Goal: Task Accomplishment & Management: Use online tool/utility

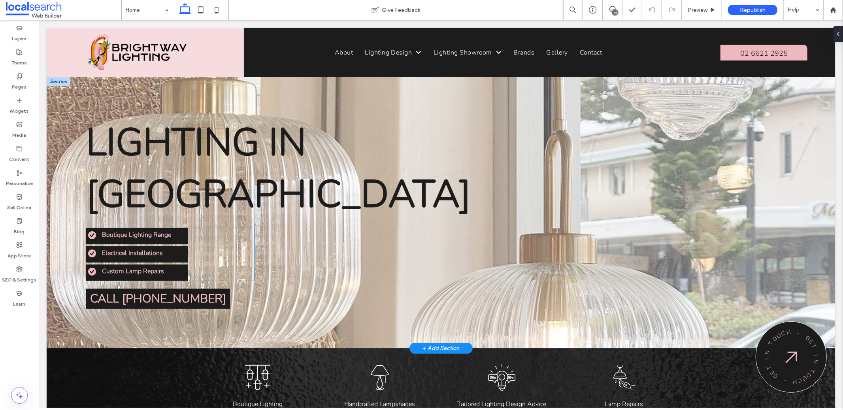
click at [178, 230] on li "Boutique Lighting Range" at bounding box center [137, 234] width 98 height 9
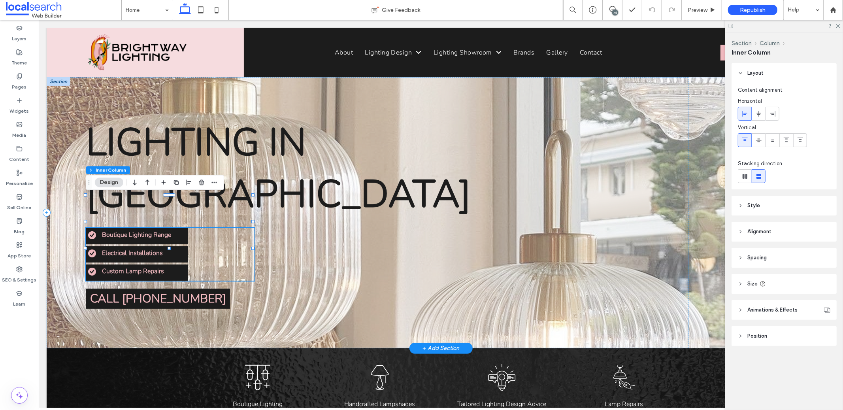
click at [178, 230] on li "Boutique Lighting Range" at bounding box center [137, 234] width 98 height 9
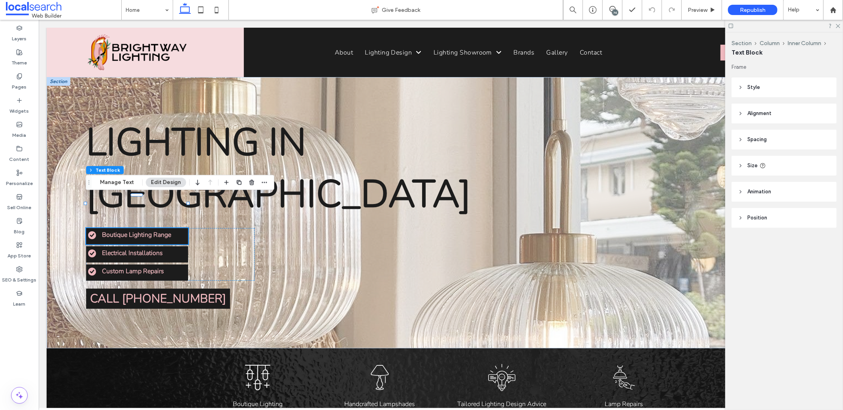
click at [748, 107] on header "Alignment" at bounding box center [783, 114] width 105 height 20
click at [757, 131] on icon at bounding box center [758, 133] width 6 height 6
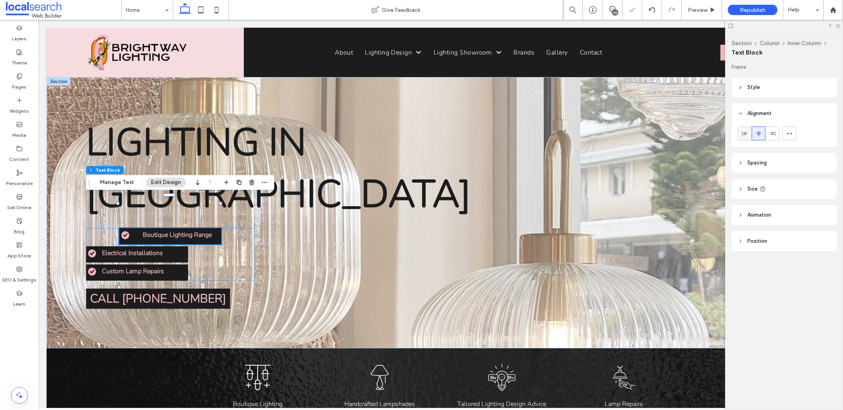
click at [742, 134] on icon at bounding box center [745, 133] width 6 height 6
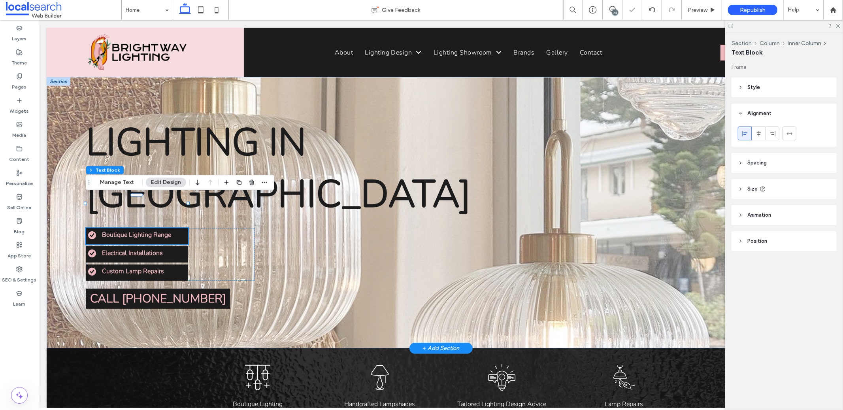
click at [149, 230] on strong "Boutique Lighting Range" at bounding box center [136, 234] width 69 height 9
click at [157, 231] on strong "**********" at bounding box center [129, 234] width 55 height 6
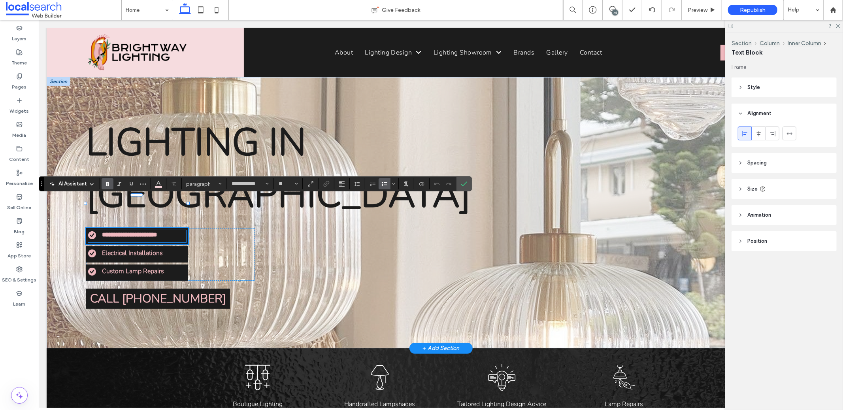
click at [175, 230] on li "**********" at bounding box center [137, 234] width 98 height 9
click at [387, 187] on span "Bulleted List" at bounding box center [384, 184] width 6 height 10
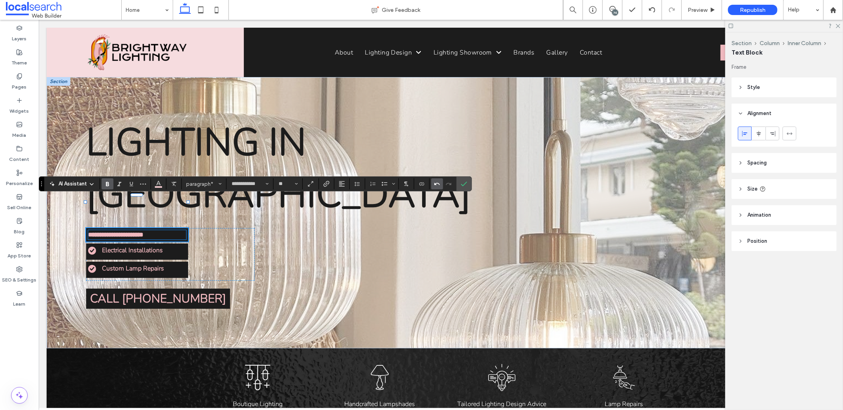
click at [436, 186] on icon "Undo" at bounding box center [437, 184] width 6 height 6
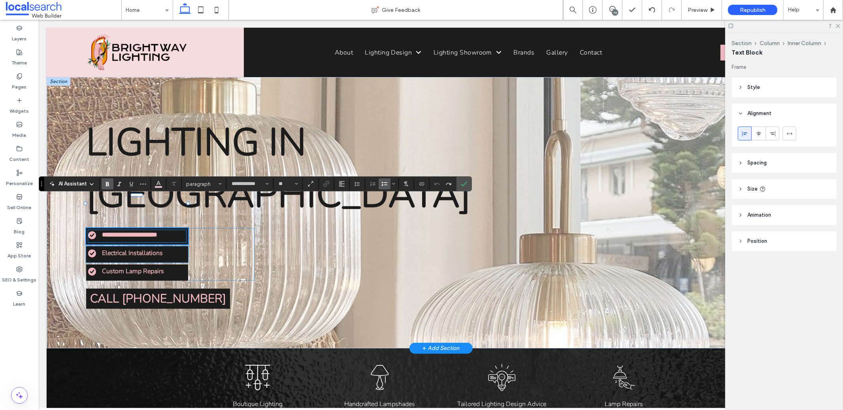
click at [154, 248] on div "Electrical Installations" at bounding box center [137, 254] width 98 height 12
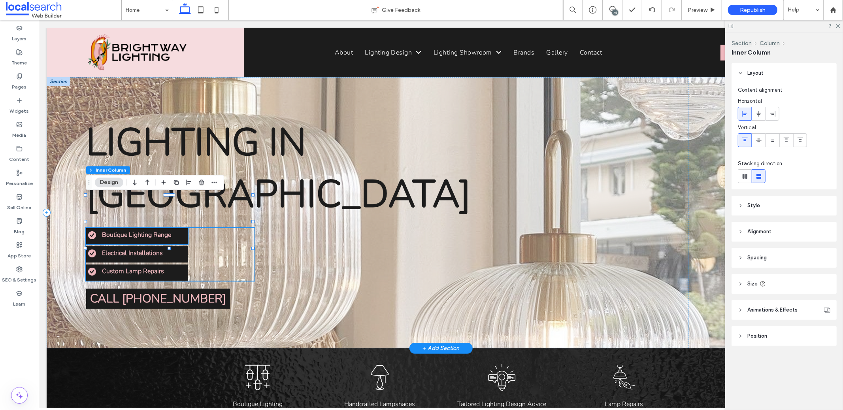
click at [177, 230] on li "Boutique Lighting Range" at bounding box center [137, 234] width 98 height 9
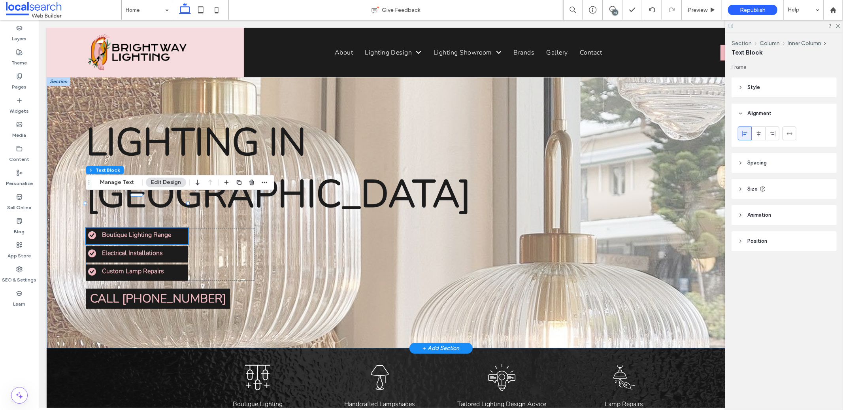
click at [177, 230] on li "Boutique Lighting Range" at bounding box center [137, 234] width 98 height 9
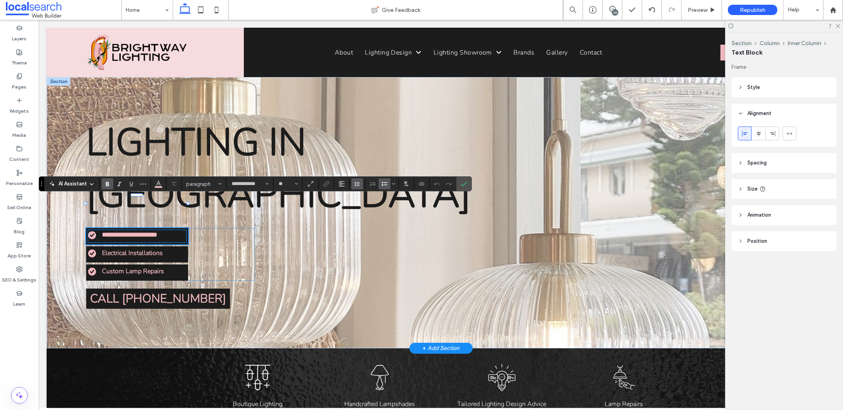
click at [359, 187] on span "Line Height" at bounding box center [357, 184] width 6 height 10
click at [363, 206] on div "Single" at bounding box center [369, 208] width 19 height 6
click at [437, 183] on use "Undo" at bounding box center [437, 184] width 6 height 2
click at [362, 186] on button "Line Height" at bounding box center [357, 183] width 12 height 11
click at [379, 230] on div "Double" at bounding box center [369, 230] width 19 height 6
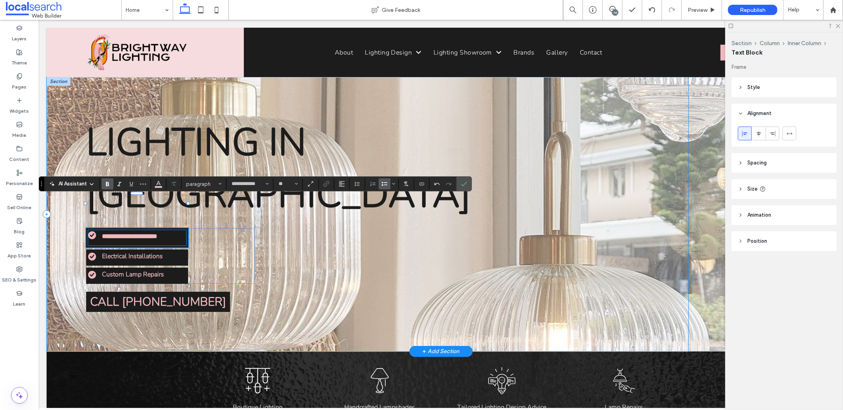
click at [375, 230] on div "**********" at bounding box center [367, 214] width 642 height 274
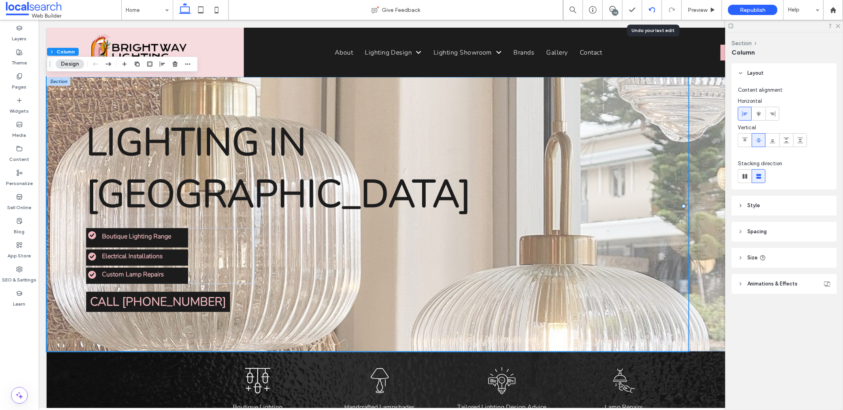
click at [651, 7] on icon at bounding box center [652, 10] width 6 height 6
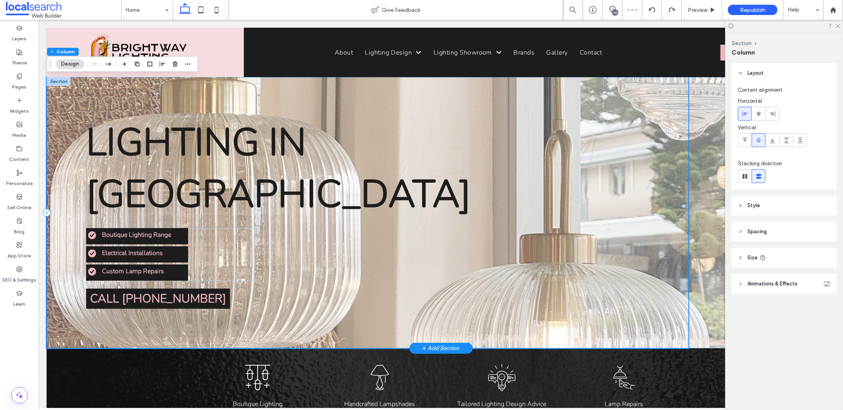
click at [329, 318] on div "Lighting in [GEOGRAPHIC_DATA] Boutique Lighting Range Electrical Installations …" at bounding box center [367, 212] width 642 height 271
click at [732, 25] on icon at bounding box center [731, 26] width 6 height 6
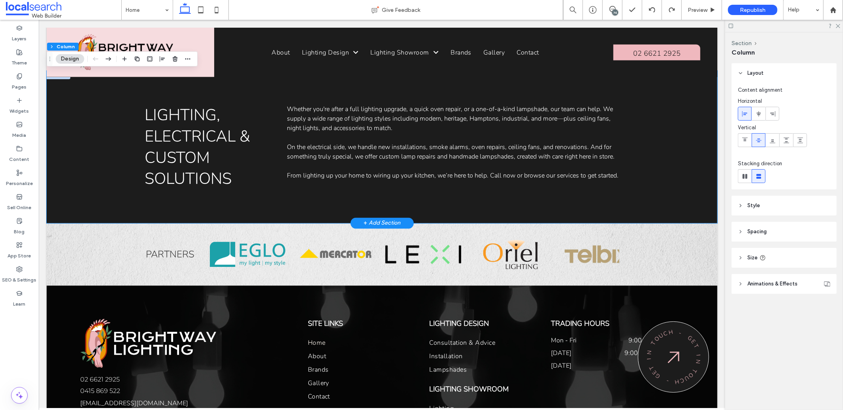
scroll to position [1046, 0]
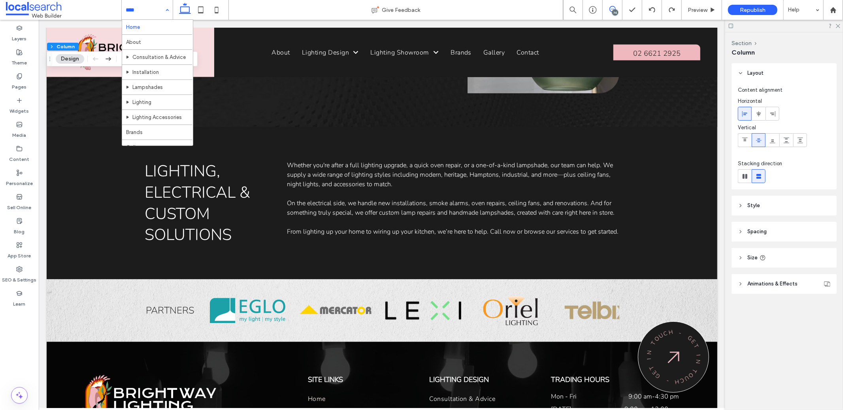
click at [617, 9] on span at bounding box center [612, 9] width 19 height 6
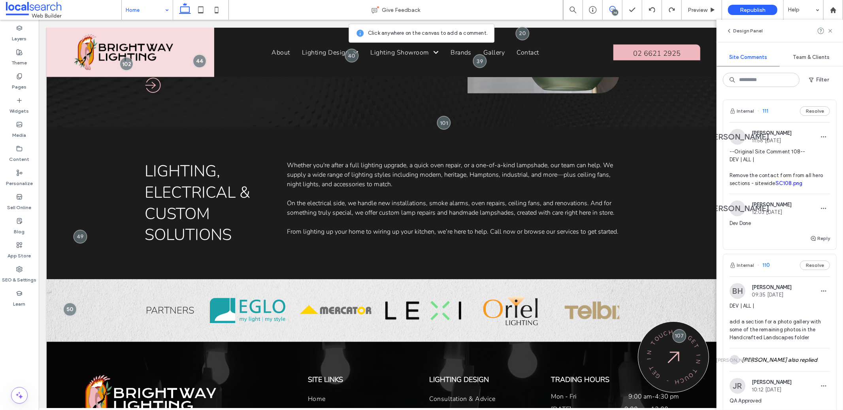
click at [794, 185] on span "--Original Site Comment 108-- DEV | ALL | Remove the contact form from all hero…" at bounding box center [779, 168] width 100 height 40
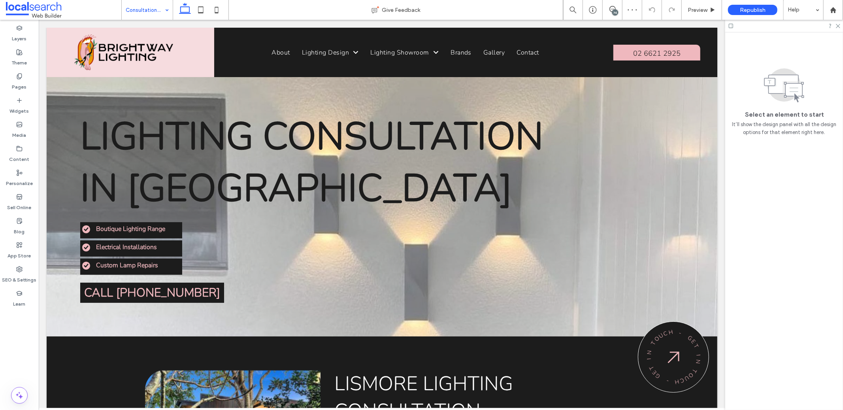
click at [614, 12] on div "74" at bounding box center [615, 12] width 6 height 6
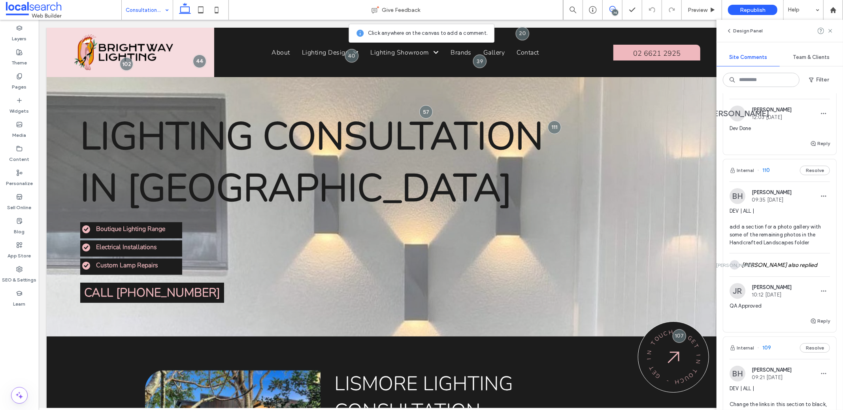
scroll to position [100, 0]
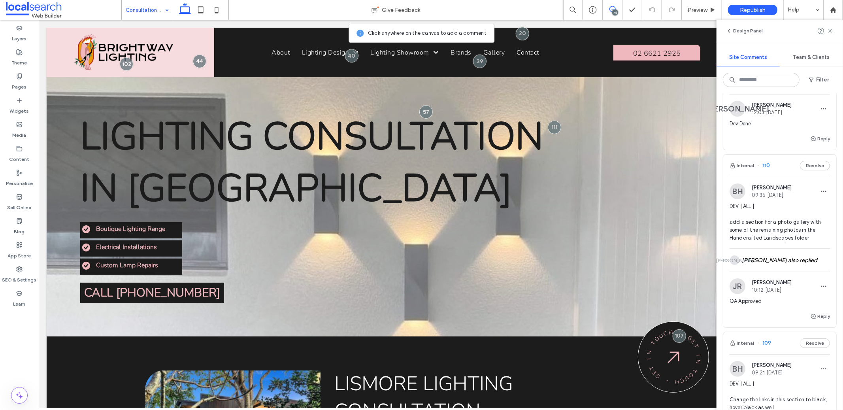
click at [788, 231] on span "DEV | ALL | add a section for a photo gallery with some of the remaining photos…" at bounding box center [779, 222] width 100 height 40
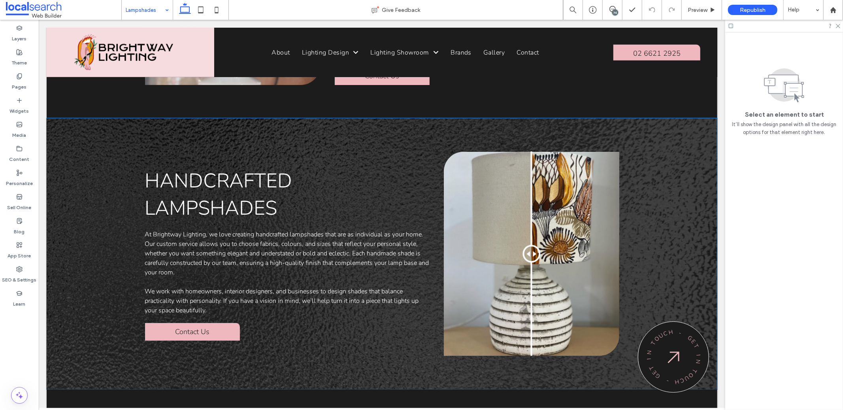
scroll to position [455, 0]
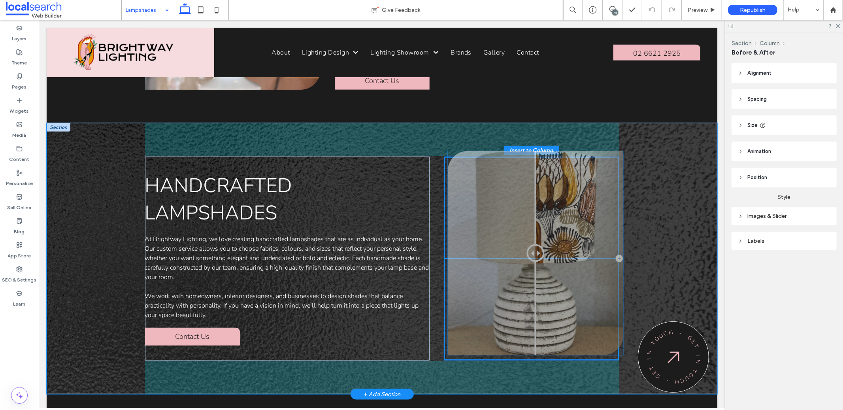
drag, startPoint x: 464, startPoint y: 199, endPoint x: 471, endPoint y: 205, distance: 9.8
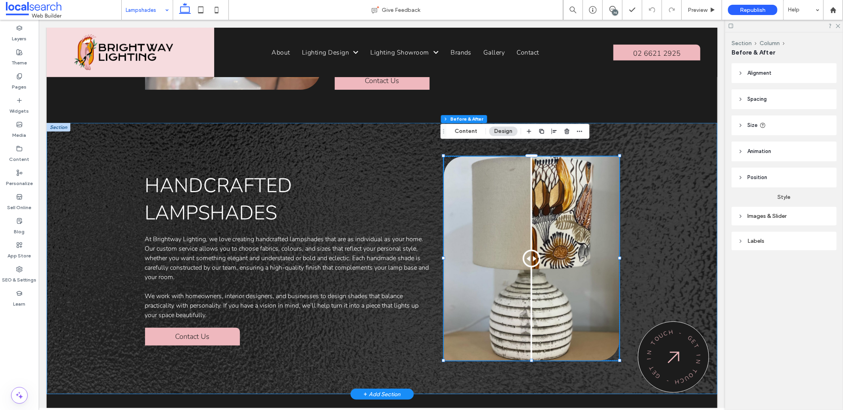
click at [650, 162] on div "Handcrafted Lampshades At Brightway Lighting, we love creating handcrafted lamp…" at bounding box center [381, 257] width 671 height 271
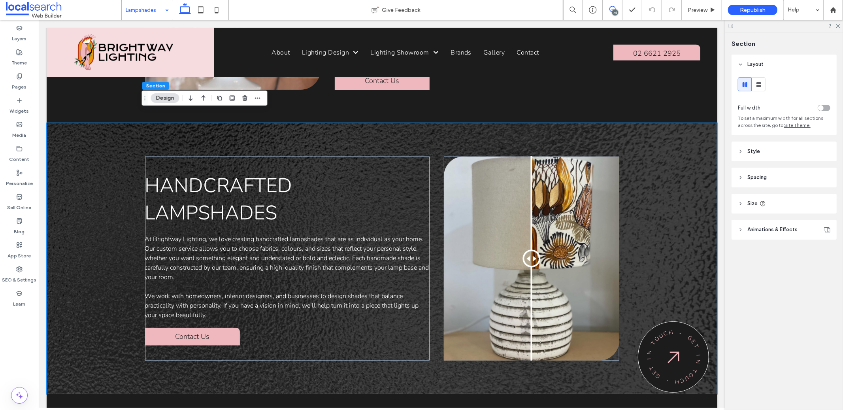
click at [621, 6] on span at bounding box center [612, 9] width 19 height 6
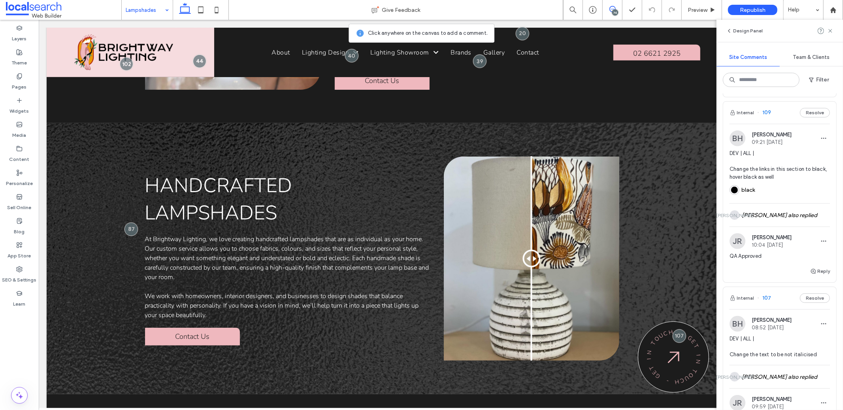
scroll to position [331, 0]
click at [779, 180] on span "DEV | ALL | Change the links in this section to black, hover black as well" at bounding box center [779, 164] width 100 height 32
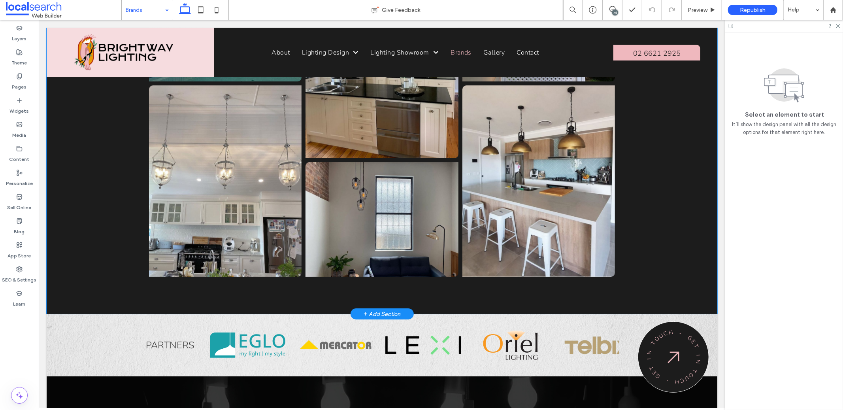
scroll to position [2339, 0]
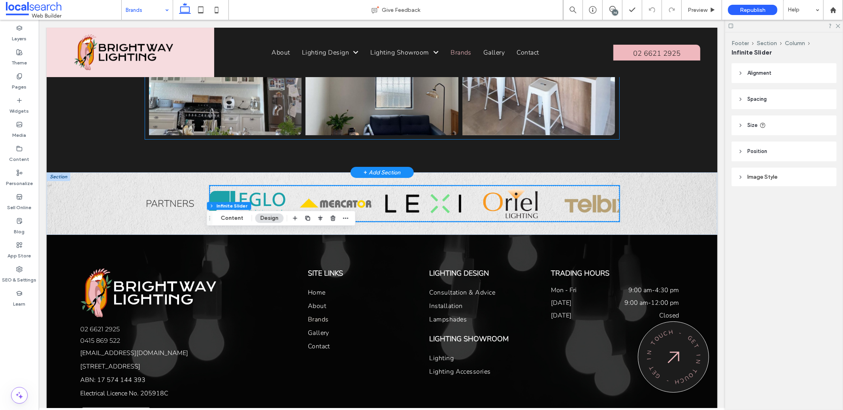
scroll to position [2447, 0]
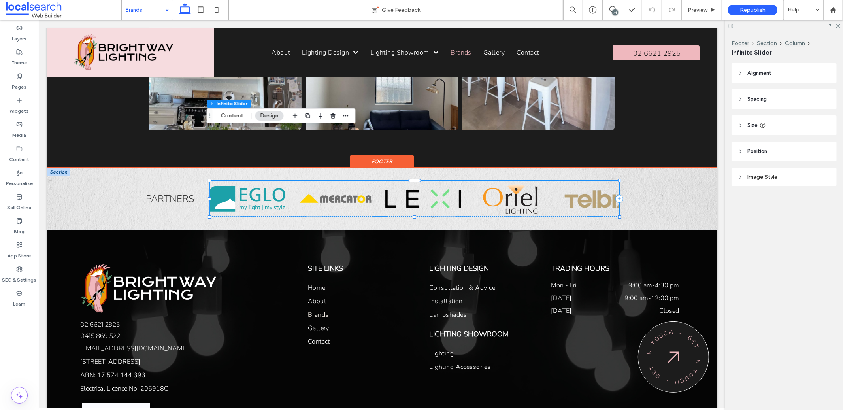
click at [526, 181] on img at bounding box center [564, 199] width 76 height 36
click at [558, 181] on img at bounding box center [596, 199] width 76 height 36
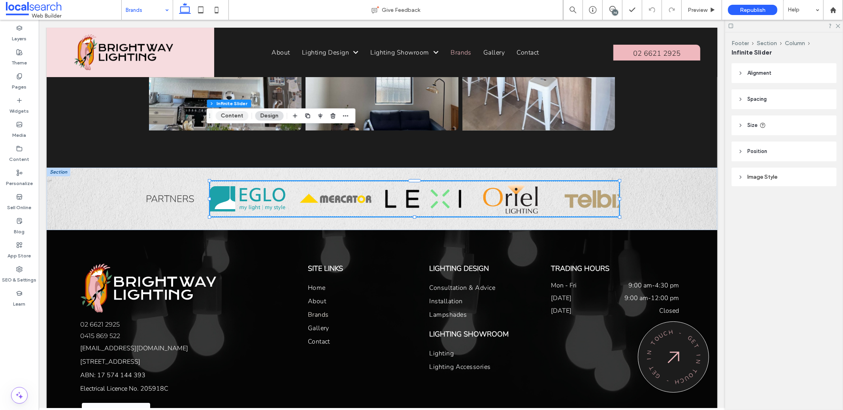
click at [240, 116] on button "Content" at bounding box center [232, 115] width 33 height 9
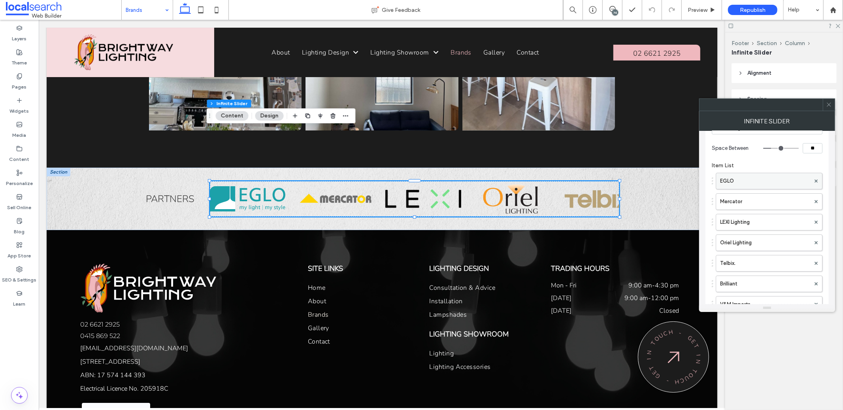
scroll to position [293, 0]
click at [748, 242] on label "MDA Lighting" at bounding box center [765, 241] width 90 height 16
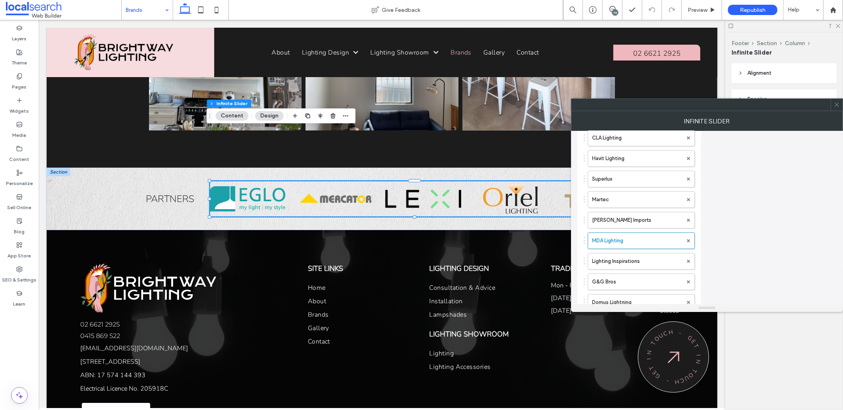
scroll to position [0, 0]
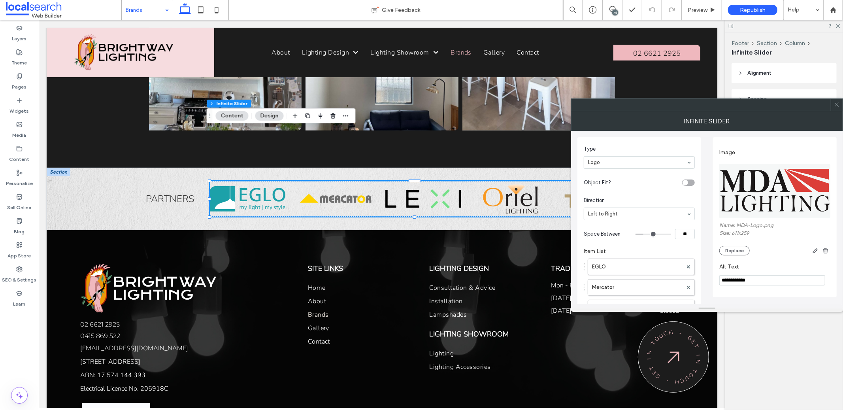
click at [763, 208] on img at bounding box center [775, 191] width 112 height 55
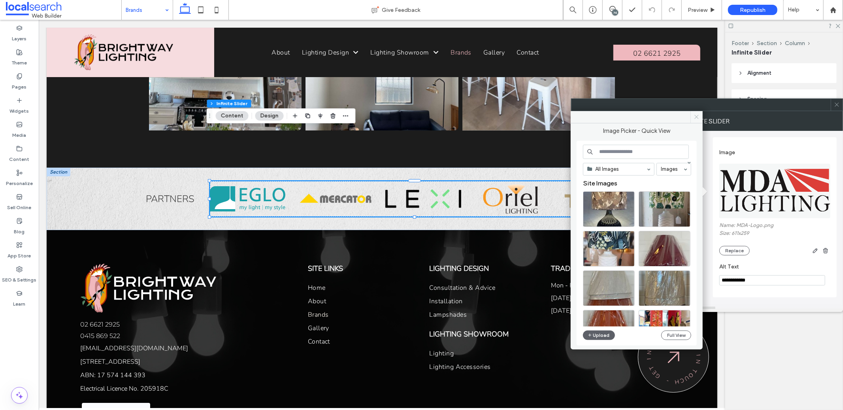
click at [695, 115] on icon at bounding box center [696, 117] width 6 height 6
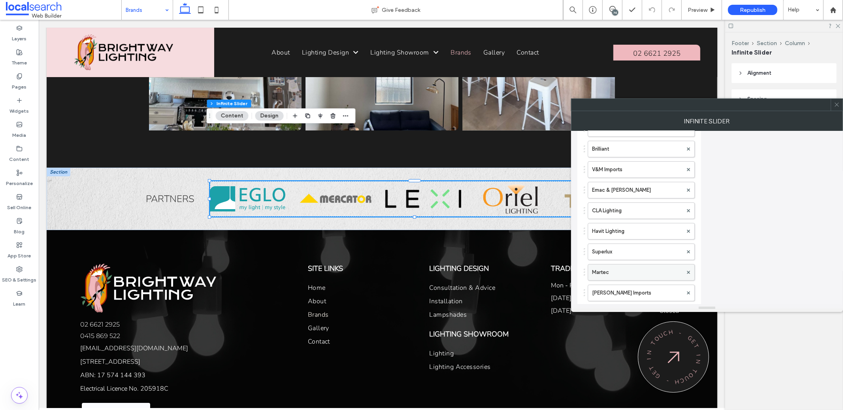
scroll to position [182, 0]
click at [629, 207] on label "V&M Imports" at bounding box center [637, 208] width 90 height 16
click at [637, 210] on label "MDA Lighting" at bounding box center [637, 209] width 90 height 16
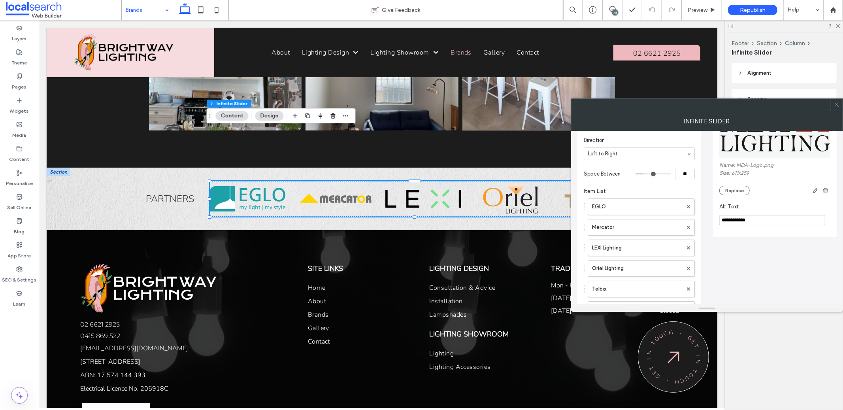
scroll to position [0, 0]
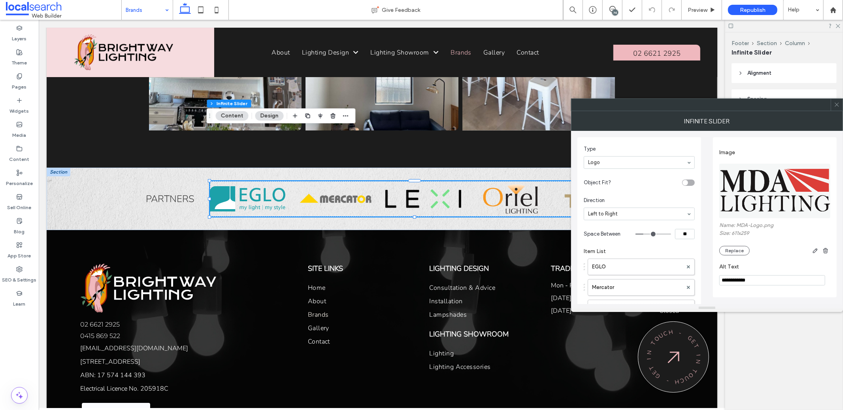
click at [835, 102] on icon at bounding box center [837, 105] width 6 height 6
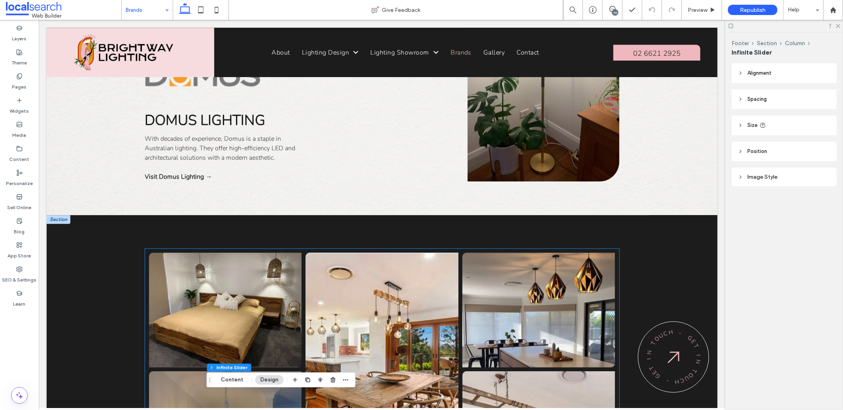
scroll to position [1127, 0]
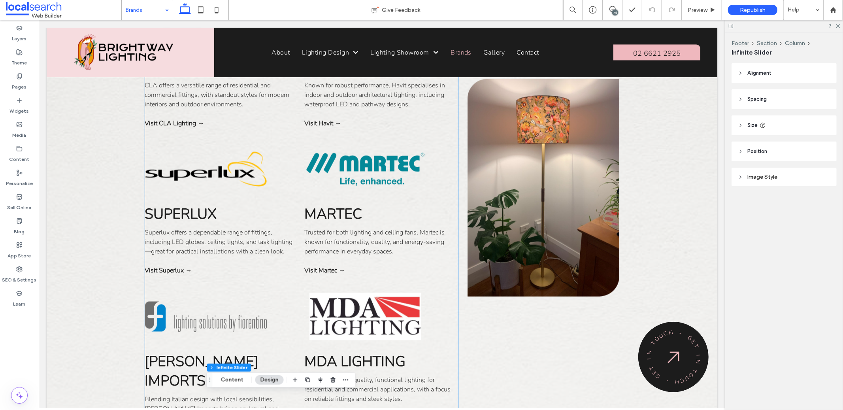
click at [407, 292] on link at bounding box center [365, 315] width 122 height 47
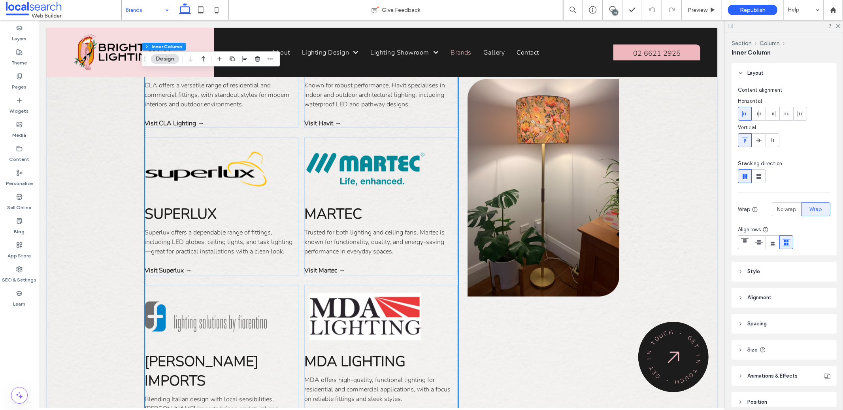
click at [387, 292] on link at bounding box center [365, 315] width 122 height 47
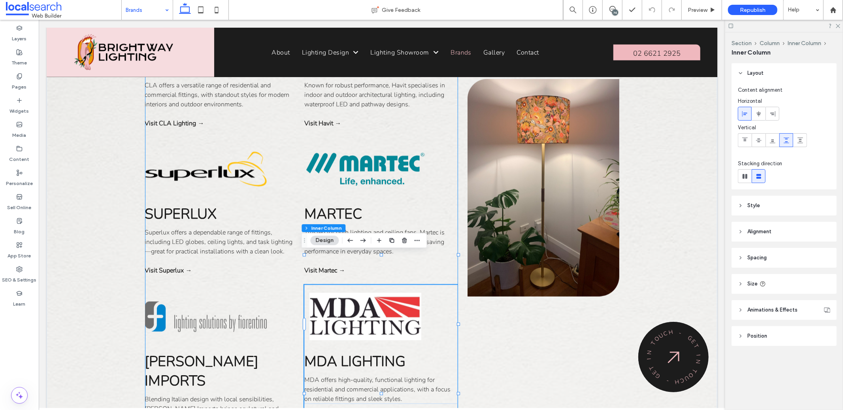
click at [387, 292] on link at bounding box center [365, 315] width 122 height 47
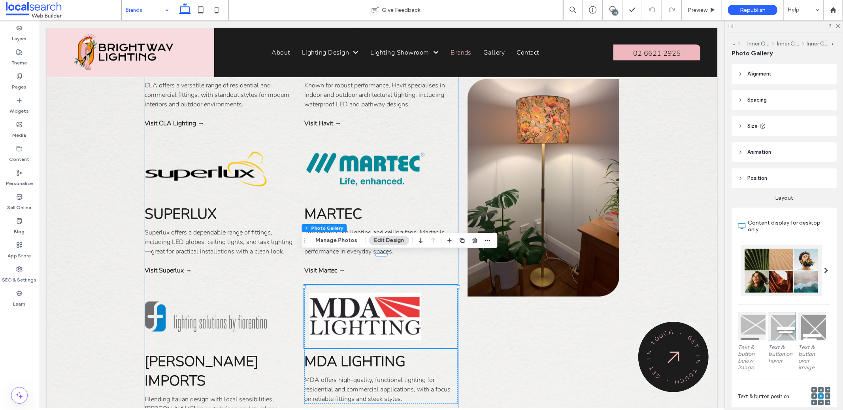
click at [387, 292] on link at bounding box center [365, 315] width 122 height 47
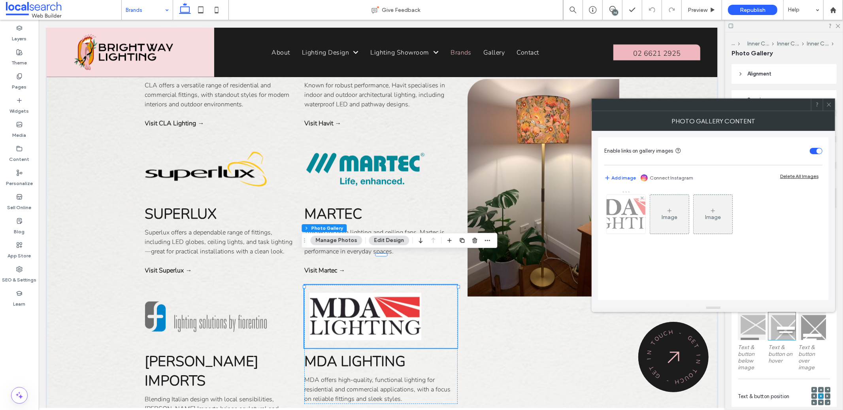
click at [611, 207] on img at bounding box center [625, 214] width 91 height 39
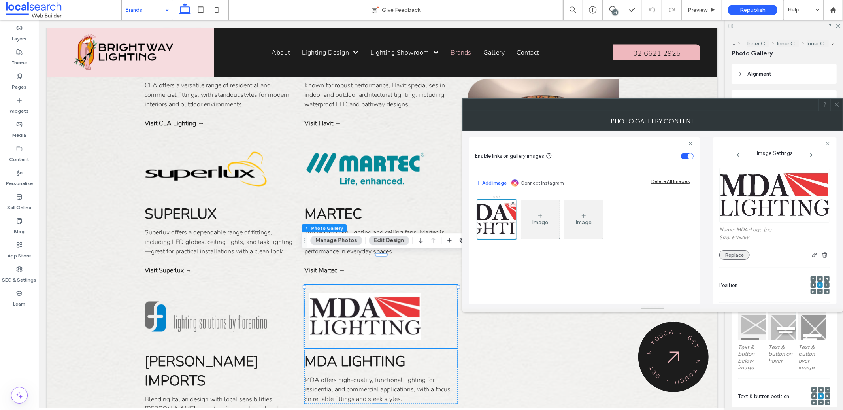
click at [730, 251] on button "Replace" at bounding box center [734, 254] width 30 height 9
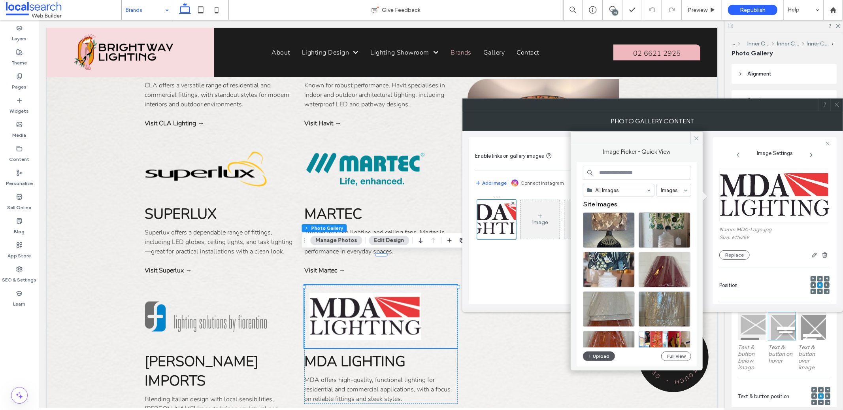
click at [613, 356] on button "Upload" at bounding box center [599, 355] width 32 height 9
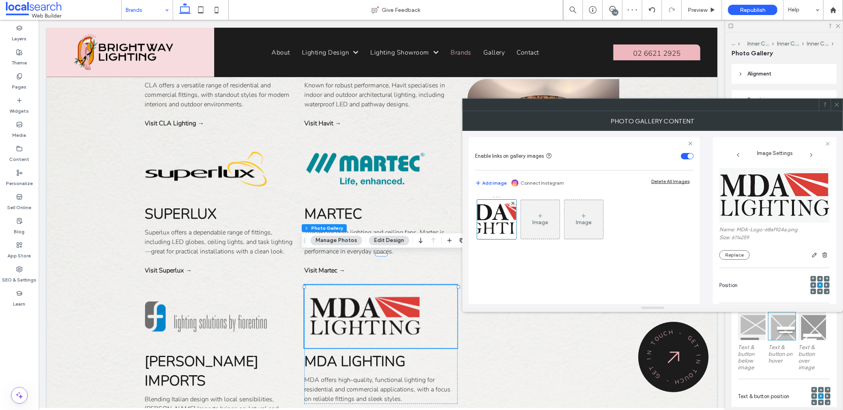
click at [838, 104] on icon at bounding box center [837, 105] width 6 height 6
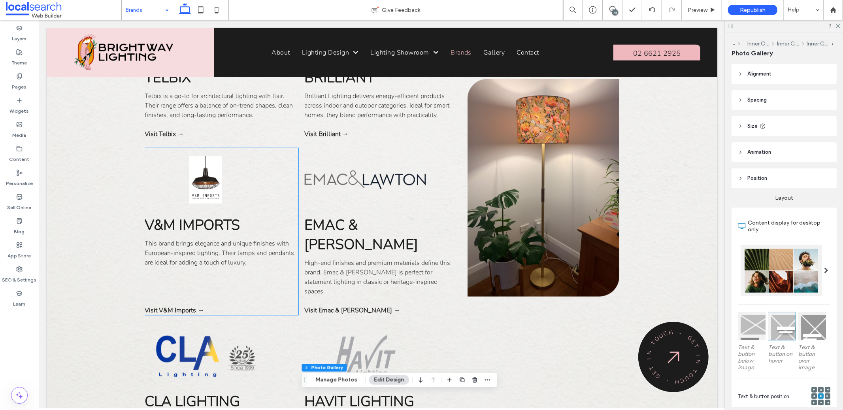
scroll to position [723, 0]
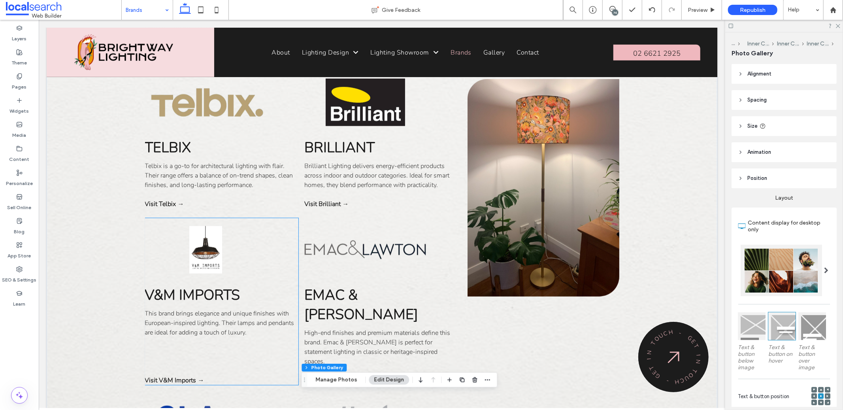
click at [215, 246] on link at bounding box center [206, 249] width 122 height 47
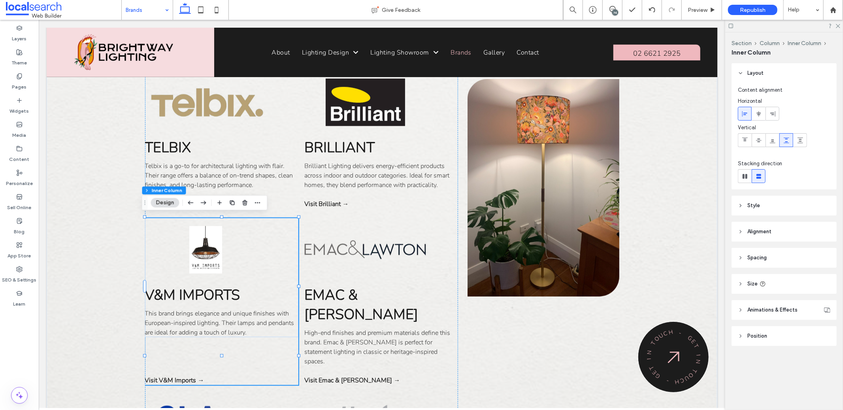
click at [211, 241] on link at bounding box center [206, 249] width 122 height 47
click at [204, 246] on link at bounding box center [206, 249] width 122 height 47
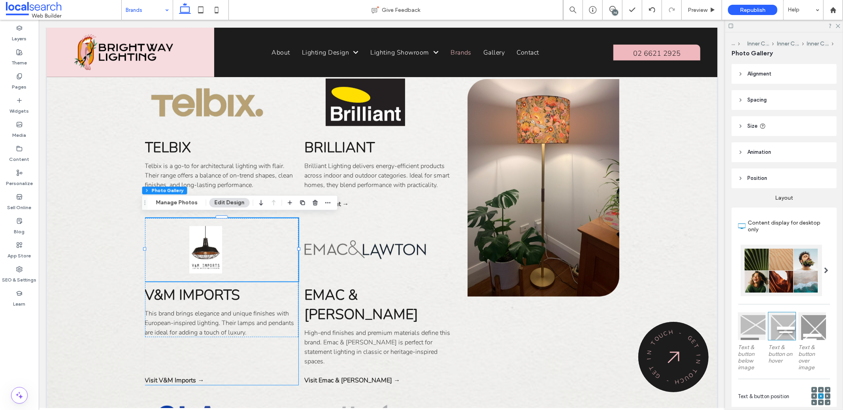
click at [205, 245] on link at bounding box center [206, 249] width 122 height 47
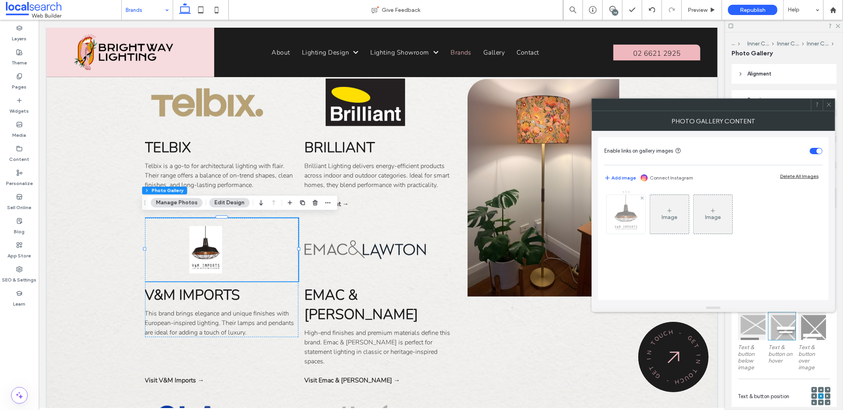
click at [637, 217] on img at bounding box center [625, 214] width 27 height 39
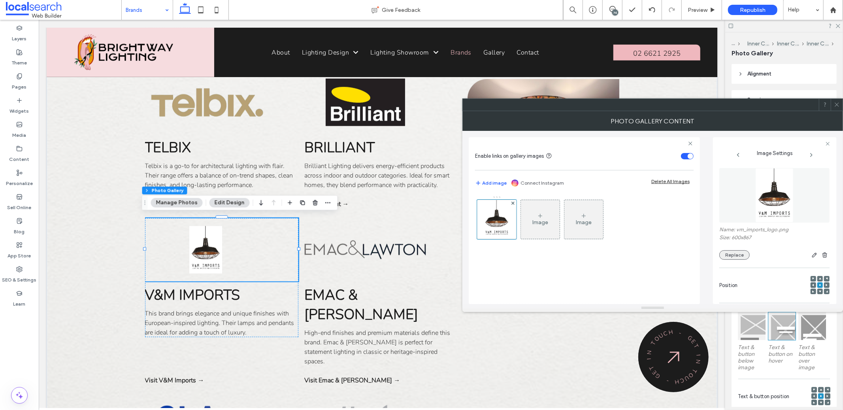
click at [736, 256] on button "Replace" at bounding box center [734, 254] width 30 height 9
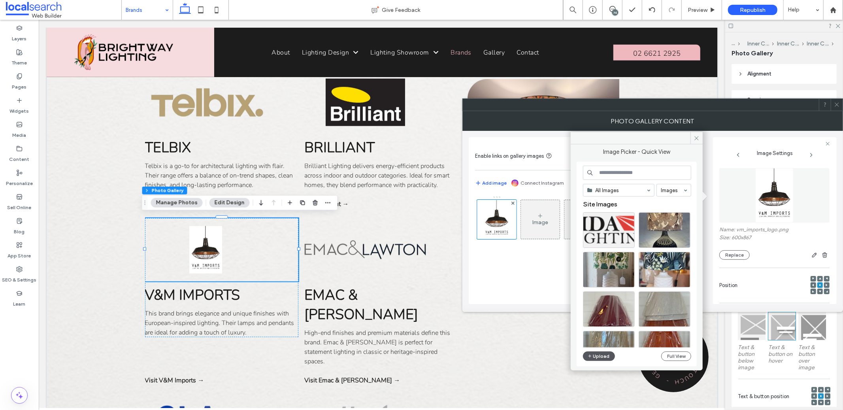
click at [608, 356] on button "Upload" at bounding box center [599, 355] width 32 height 9
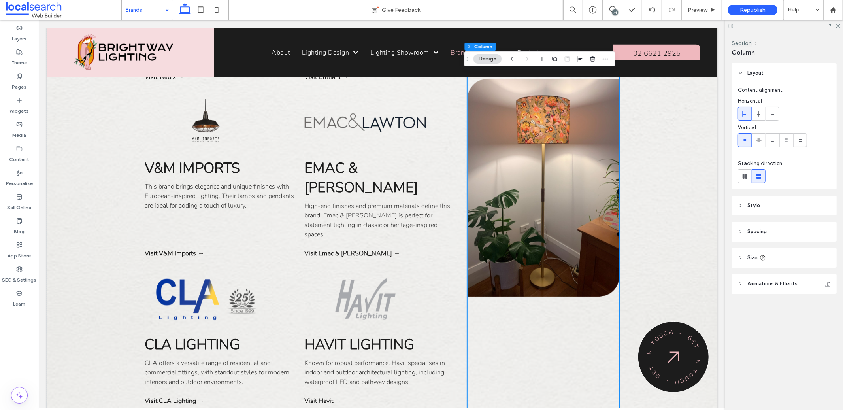
scroll to position [878, 0]
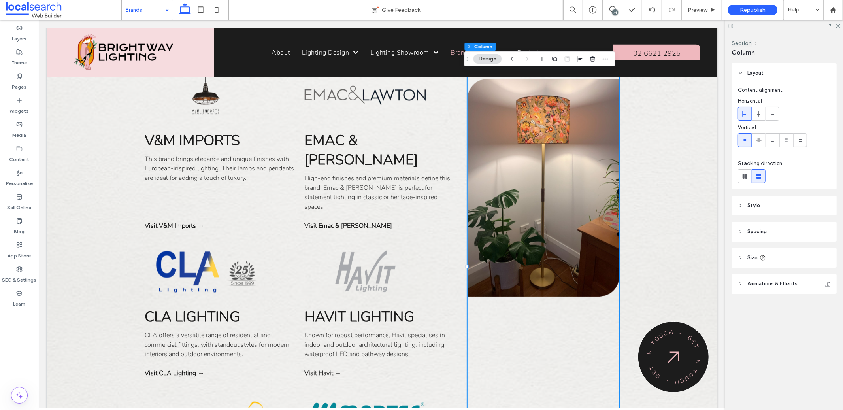
click at [683, 260] on div "Our Lighting Brands [GEOGRAPHIC_DATA] A global favourite, EGLO combines Austria…" at bounding box center [381, 291] width 671 height 1496
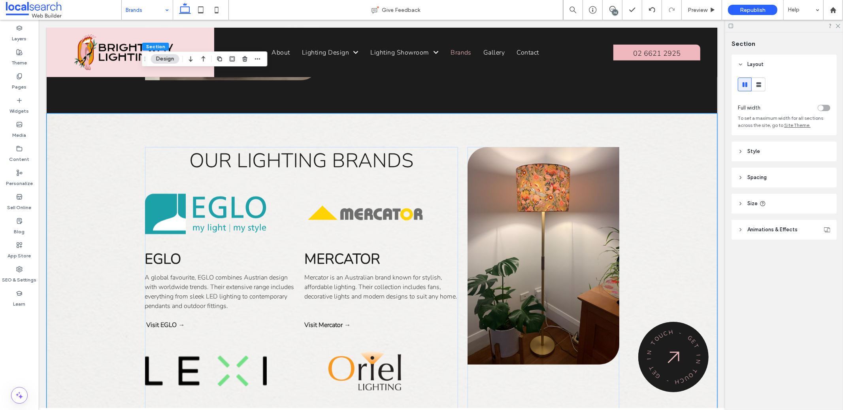
scroll to position [232, 0]
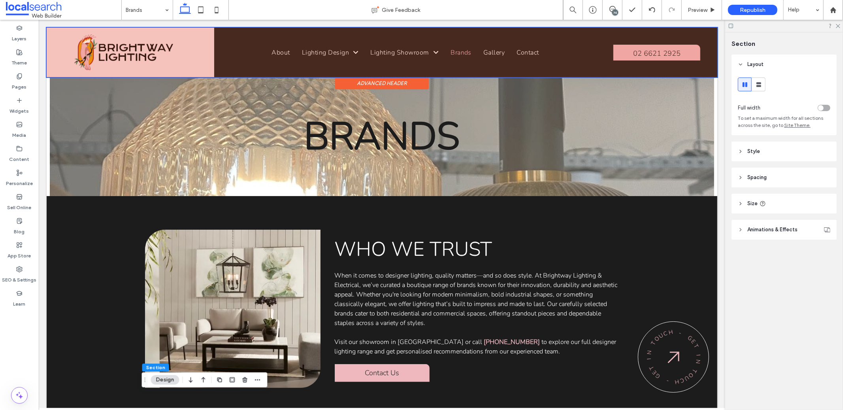
click at [667, 45] on div at bounding box center [381, 51] width 671 height 49
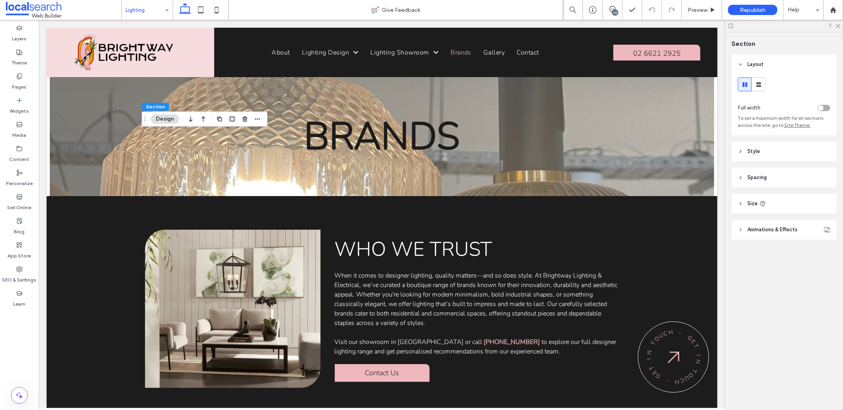
click at [779, 148] on header "Style" at bounding box center [783, 151] width 105 height 20
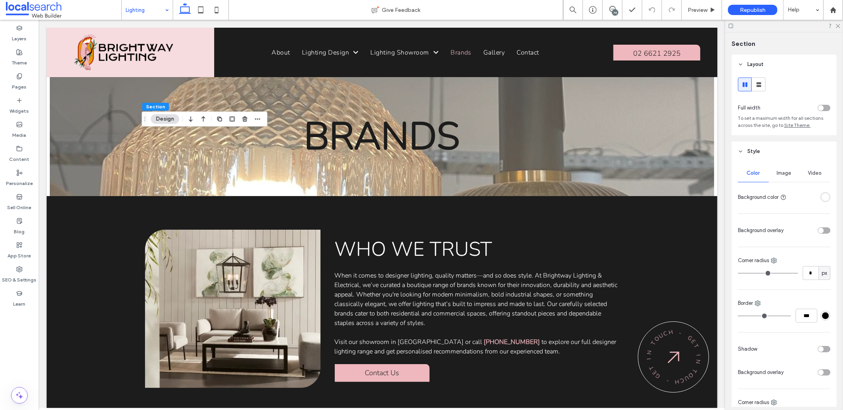
click at [778, 178] on div "Image" at bounding box center [784, 172] width 31 height 17
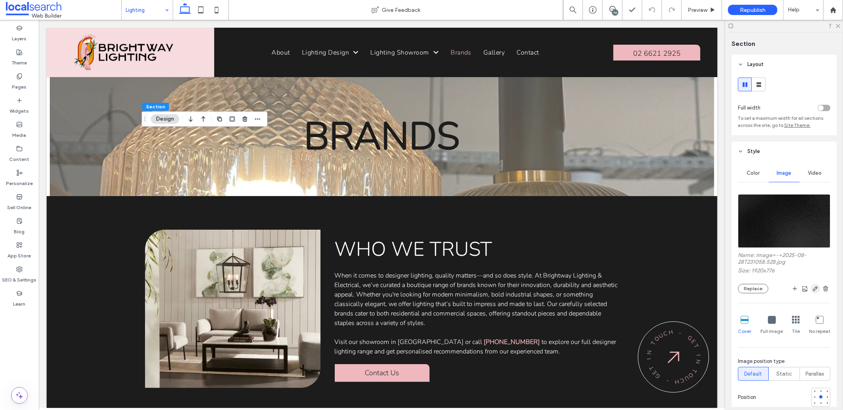
click at [813, 287] on icon "button" at bounding box center [815, 288] width 6 height 6
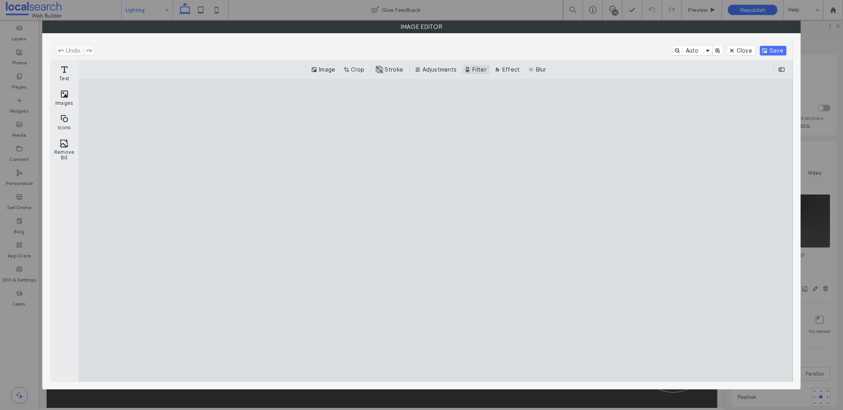
click at [474, 70] on button "Filter" at bounding box center [476, 69] width 27 height 9
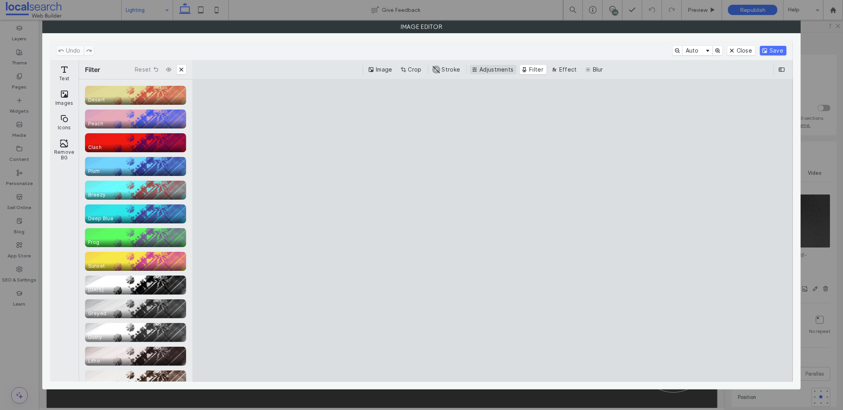
click at [485, 66] on button "Adjustments" at bounding box center [493, 69] width 47 height 9
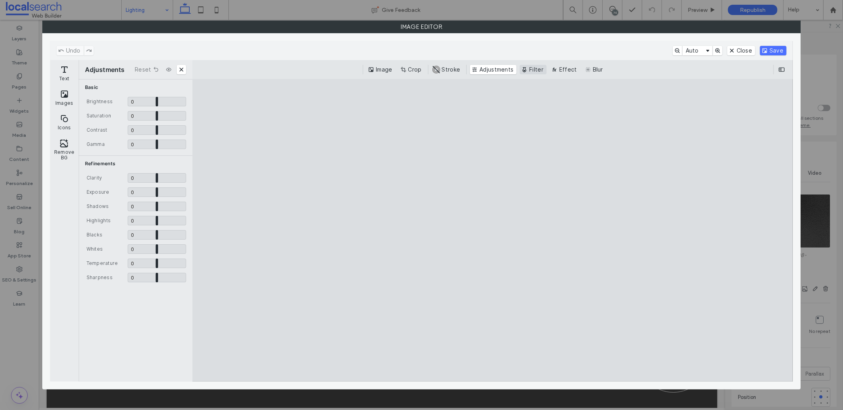
click at [534, 71] on button "Filter" at bounding box center [533, 69] width 27 height 9
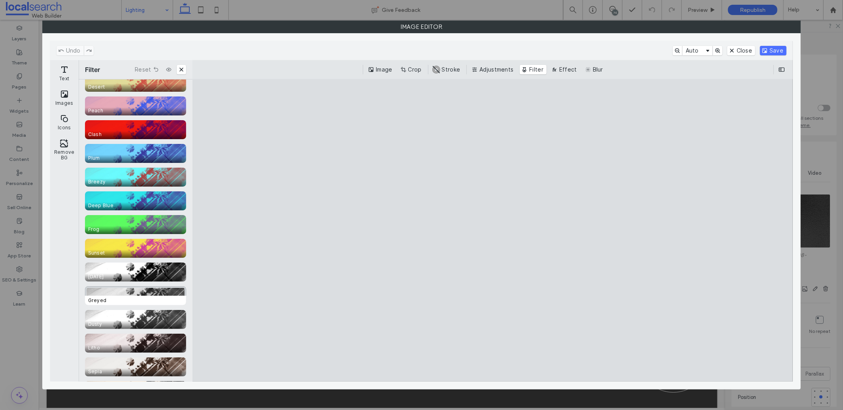
scroll to position [18, 0]
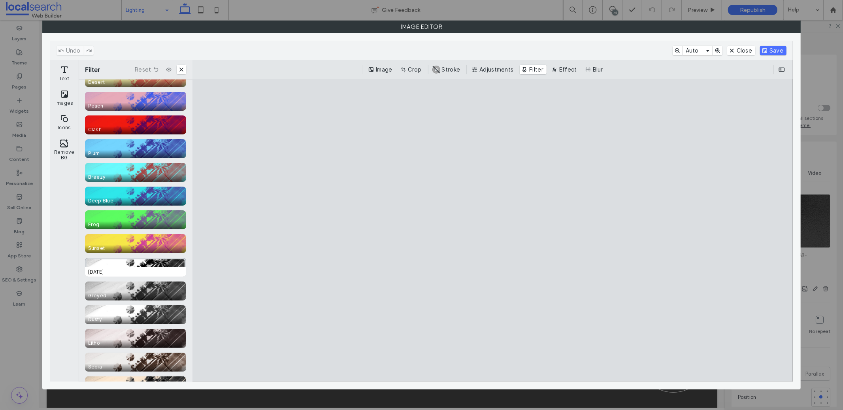
click at [169, 262] on div "CE.SDK" at bounding box center [135, 267] width 101 height 19
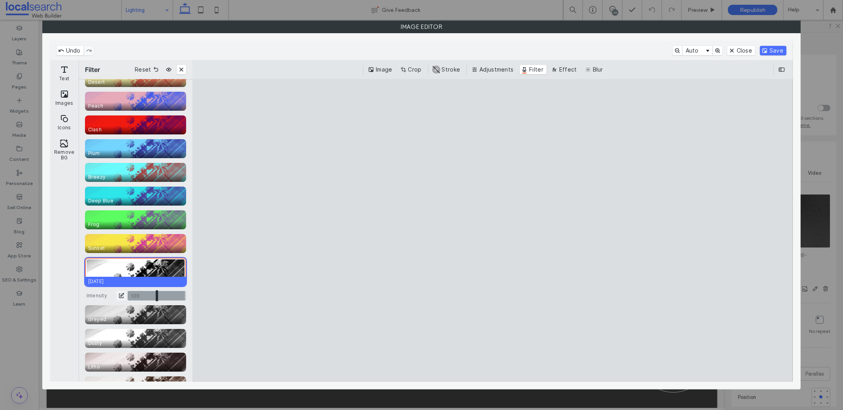
click at [163, 295] on input "CE.SDK" at bounding box center [157, 295] width 58 height 9
drag, startPoint x: 159, startPoint y: 295, endPoint x: 169, endPoint y: 302, distance: 11.9
click at [169, 300] on input "CE.SDK" at bounding box center [157, 295] width 58 height 9
type input "****"
click at [161, 315] on span "Greyed" at bounding box center [137, 319] width 104 height 9
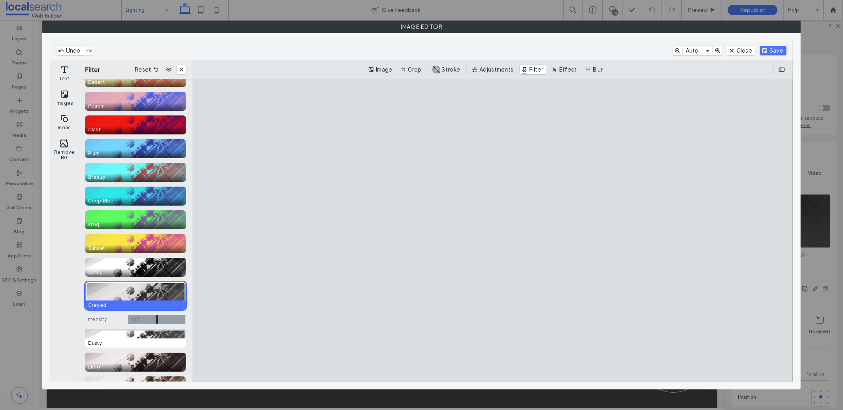
click at [157, 335] on div "CE.SDK" at bounding box center [135, 338] width 101 height 19
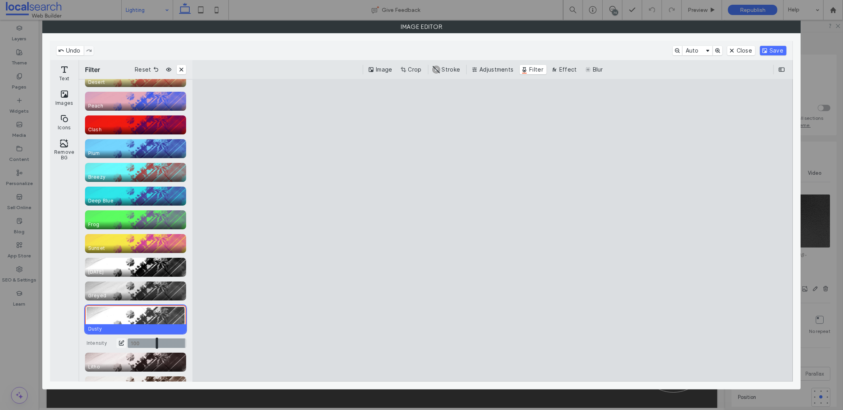
click at [147, 343] on input "CE.SDK" at bounding box center [157, 342] width 58 height 9
drag, startPoint x: 147, startPoint y: 343, endPoint x: 171, endPoint y: 347, distance: 24.4
click at [171, 347] on input "CE.SDK" at bounding box center [157, 342] width 58 height 9
type input "****"
click at [155, 358] on div "CE.SDK" at bounding box center [135, 361] width 101 height 19
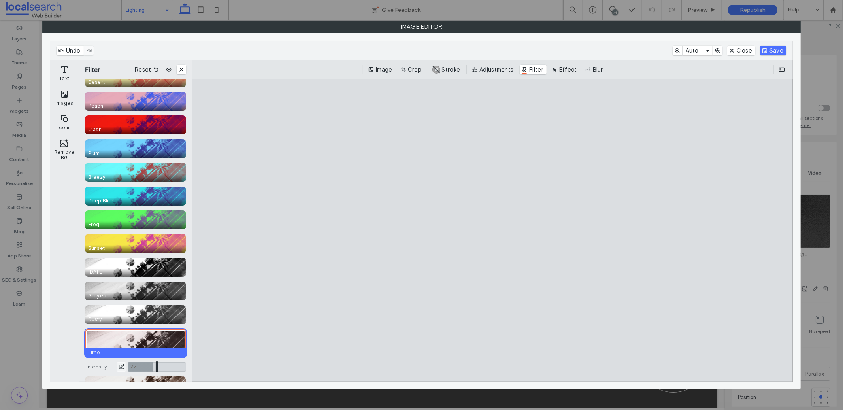
click at [151, 370] on input "CE.SDK" at bounding box center [157, 366] width 58 height 9
type input "****"
click at [493, 230] on cesdk-canvas "Editor canvas" at bounding box center [493, 230] width 0 height 0
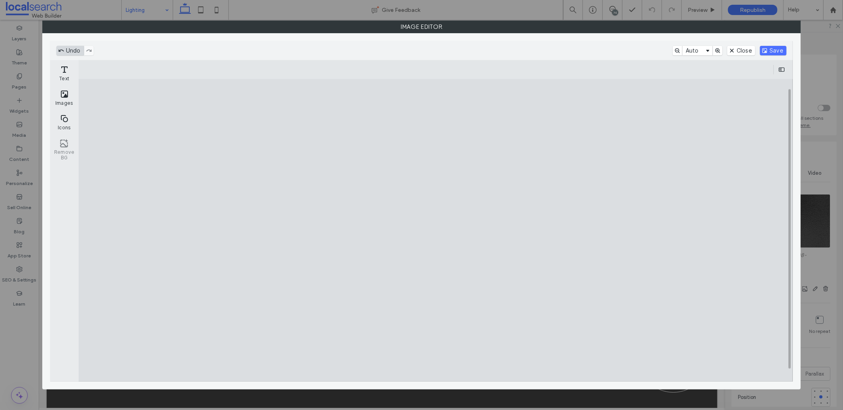
click at [72, 51] on button "Undo" at bounding box center [70, 50] width 27 height 9
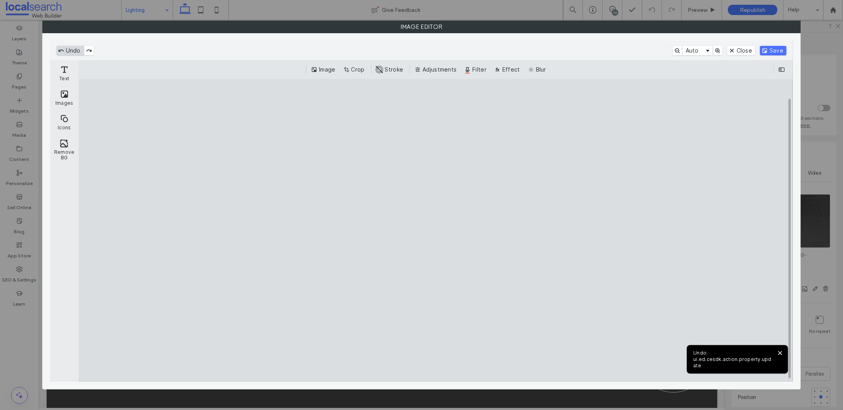
click at [72, 51] on button "Undo" at bounding box center [70, 50] width 27 height 9
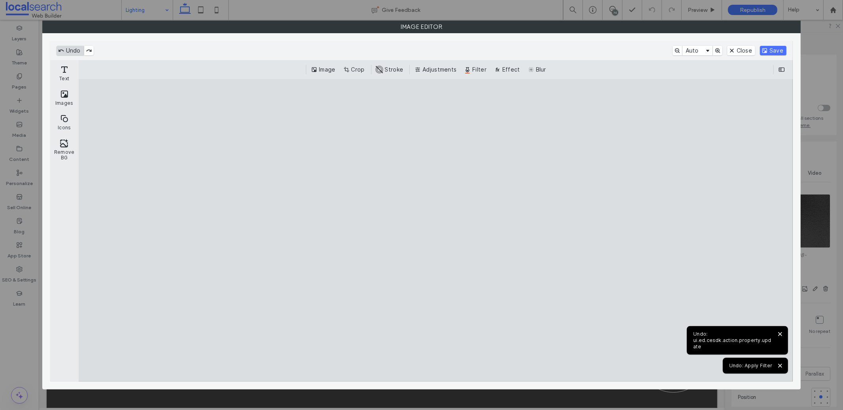
click at [72, 51] on button "Undo" at bounding box center [70, 50] width 27 height 9
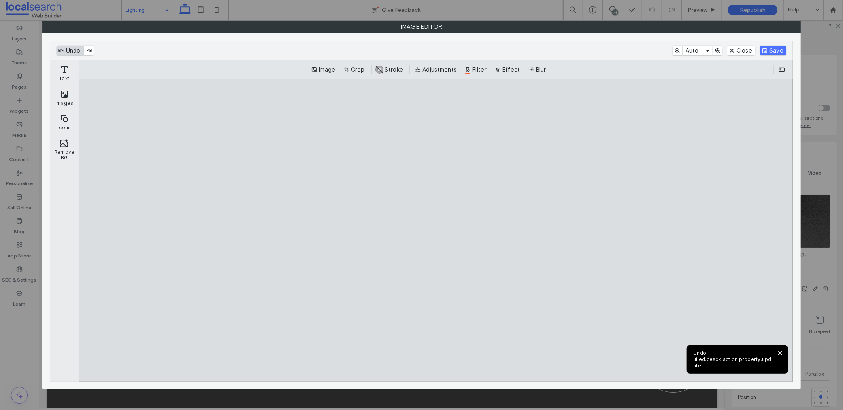
click at [72, 51] on button "Undo" at bounding box center [70, 50] width 27 height 9
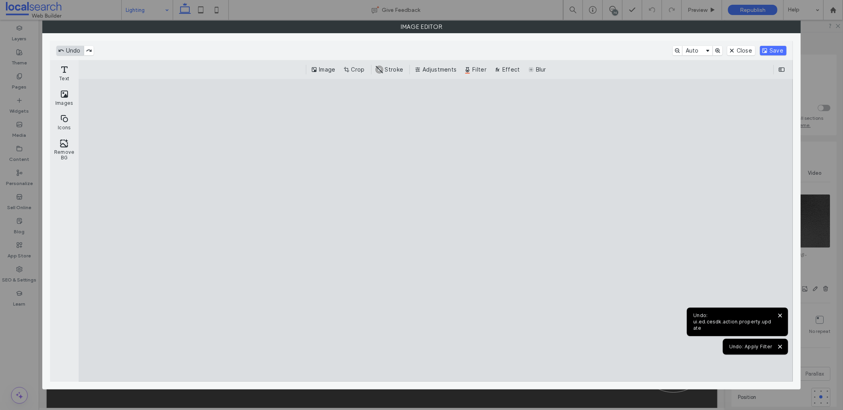
click at [72, 51] on button "Undo" at bounding box center [70, 50] width 27 height 9
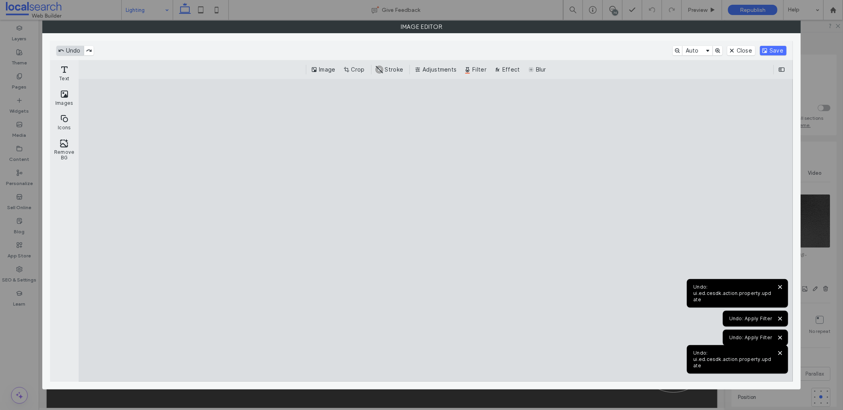
click at [72, 51] on button "Undo" at bounding box center [70, 50] width 27 height 9
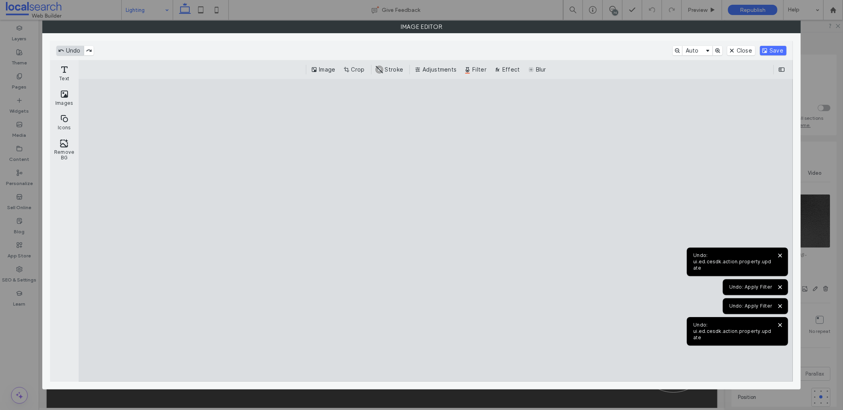
click at [72, 51] on button "Undo" at bounding box center [70, 50] width 27 height 9
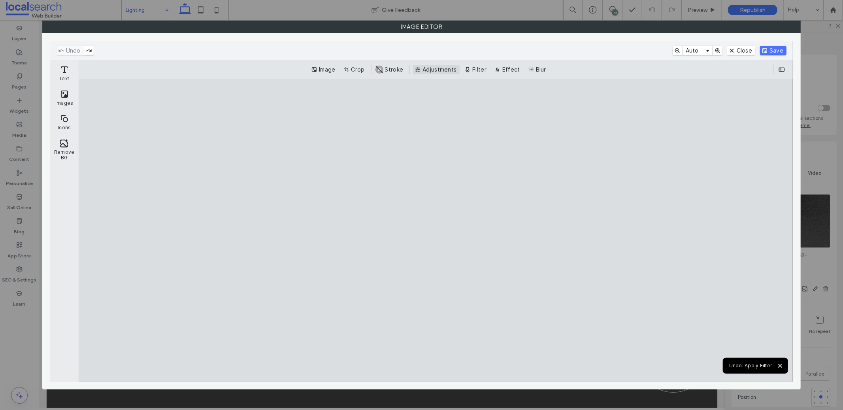
click at [452, 68] on button "Adjustments" at bounding box center [436, 69] width 47 height 9
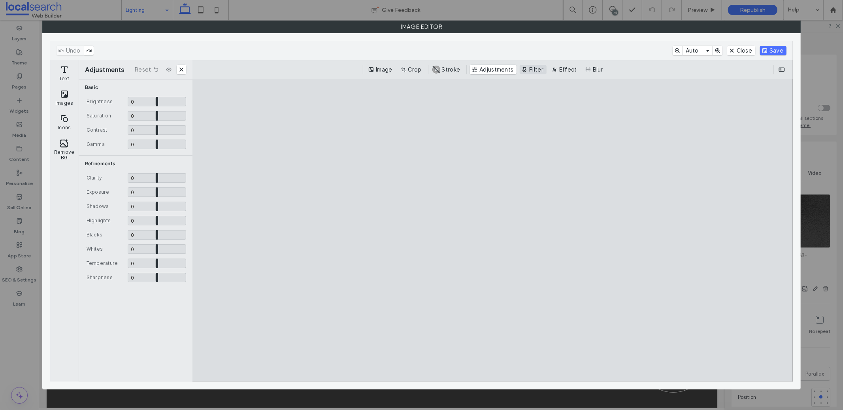
click at [533, 70] on button "Filter" at bounding box center [533, 69] width 27 height 9
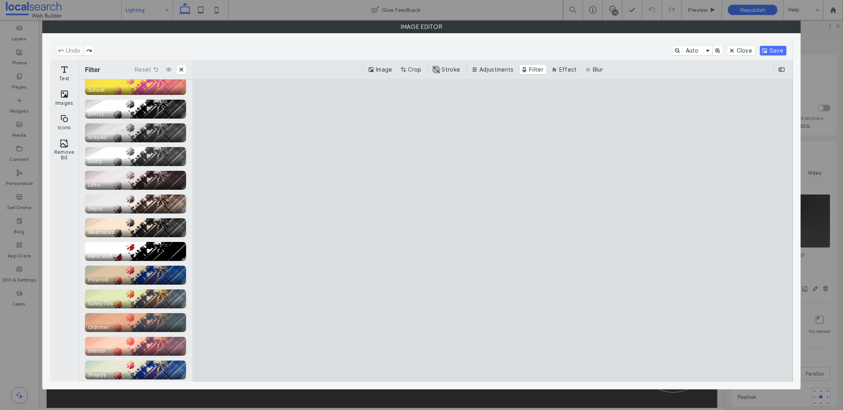
scroll to position [0, 0]
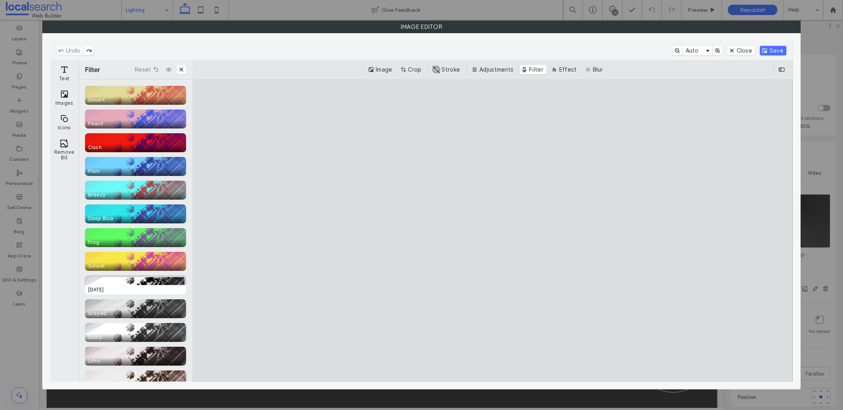
click at [159, 283] on div "CE.SDK" at bounding box center [135, 284] width 101 height 19
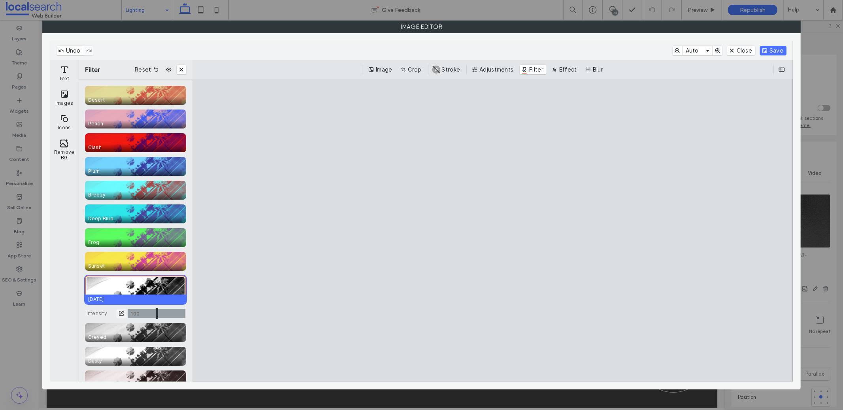
click at [158, 312] on input "CE.SDK" at bounding box center [157, 313] width 58 height 9
click at [171, 313] on input "CE.SDK" at bounding box center [157, 313] width 58 height 9
click at [172, 316] on input "CE.SDK" at bounding box center [157, 313] width 58 height 9
type input "****"
click at [782, 50] on button "Save" at bounding box center [773, 50] width 26 height 9
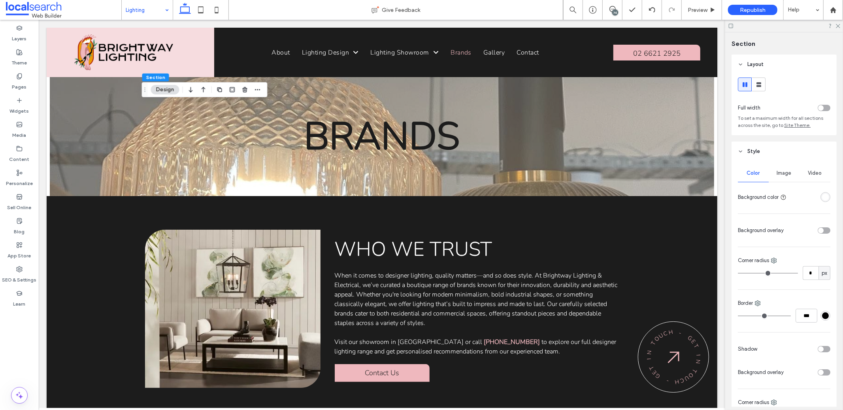
click at [787, 176] on span "Image" at bounding box center [784, 173] width 15 height 6
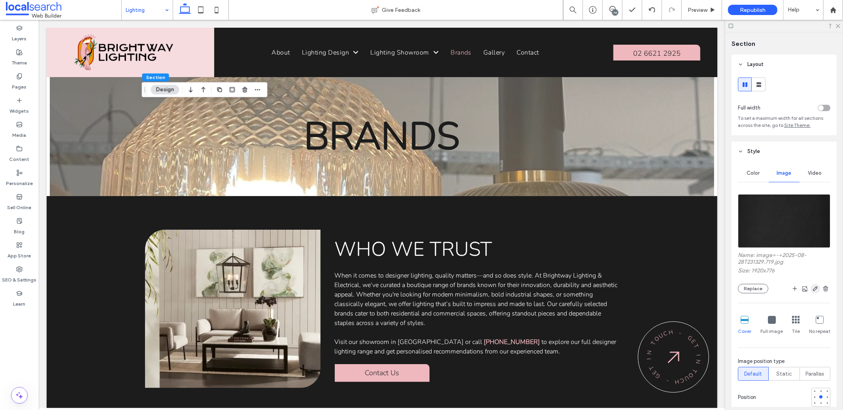
click at [812, 289] on icon "button" at bounding box center [815, 288] width 6 height 6
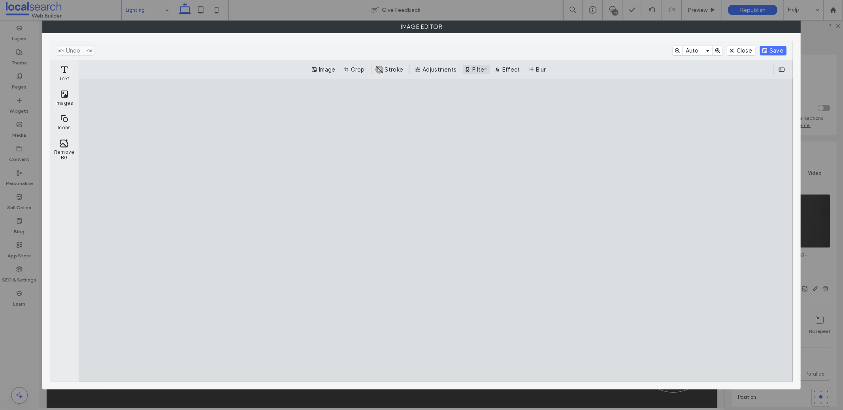
click at [489, 71] on button "Filter" at bounding box center [476, 69] width 27 height 9
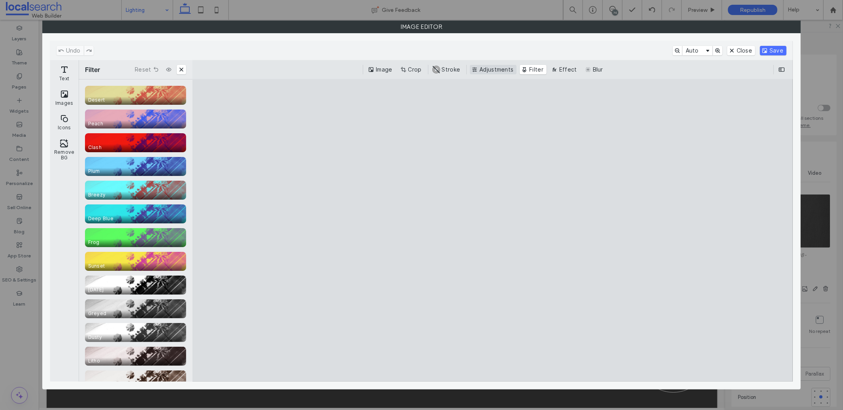
click at [511, 72] on button "Adjustments" at bounding box center [493, 69] width 47 height 9
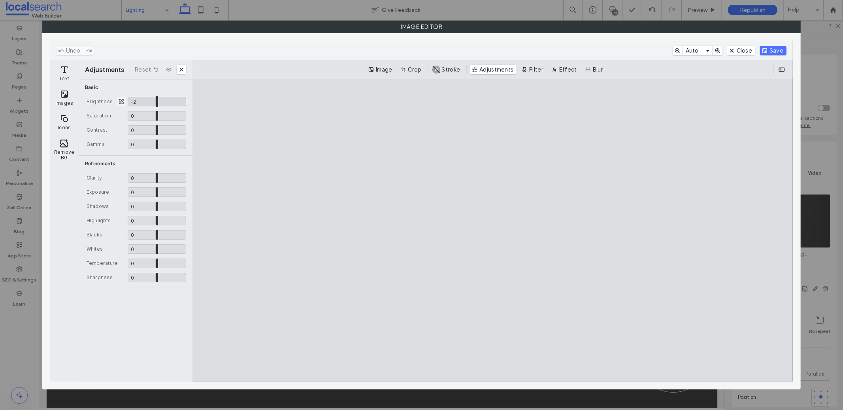
drag, startPoint x: 170, startPoint y: 99, endPoint x: 156, endPoint y: 102, distance: 14.2
click at [156, 102] on input "CE.SDK" at bounding box center [157, 101] width 58 height 9
type input "*****"
drag, startPoint x: 158, startPoint y: 145, endPoint x: 146, endPoint y: 147, distance: 12.0
click at [146, 147] on input "CE.SDK" at bounding box center [157, 143] width 58 height 9
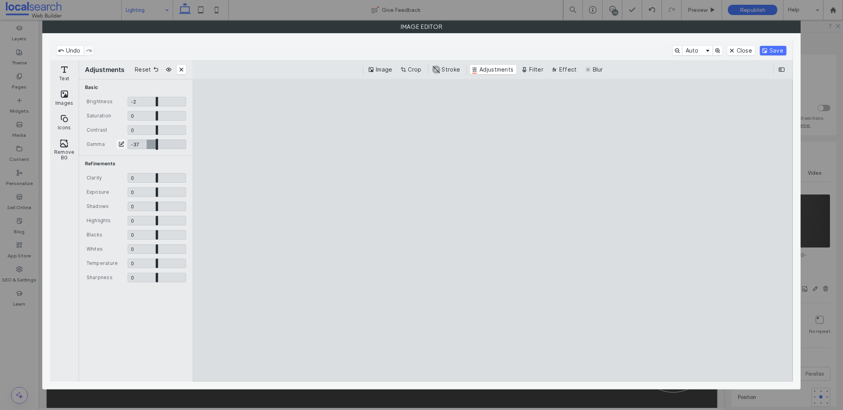
type input "*****"
drag, startPoint x: 163, startPoint y: 119, endPoint x: 103, endPoint y: 117, distance: 60.5
type input "**"
click at [128, 117] on input "CE.SDK" at bounding box center [157, 115] width 58 height 9
click at [160, 128] on input "CE.SDK" at bounding box center [157, 129] width 58 height 9
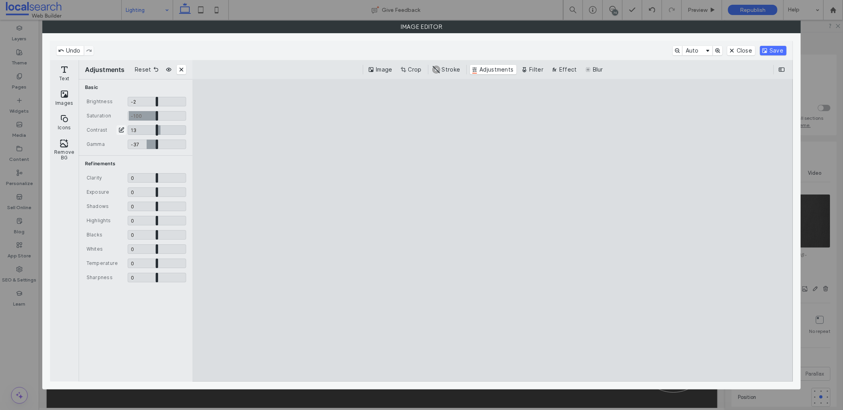
type input "****"
drag, startPoint x: 149, startPoint y: 143, endPoint x: 157, endPoint y: 142, distance: 7.9
click at [157, 142] on input "CE.SDK" at bounding box center [157, 143] width 58 height 9
type input "****"
click at [155, 100] on input "CE.SDK" at bounding box center [157, 101] width 58 height 9
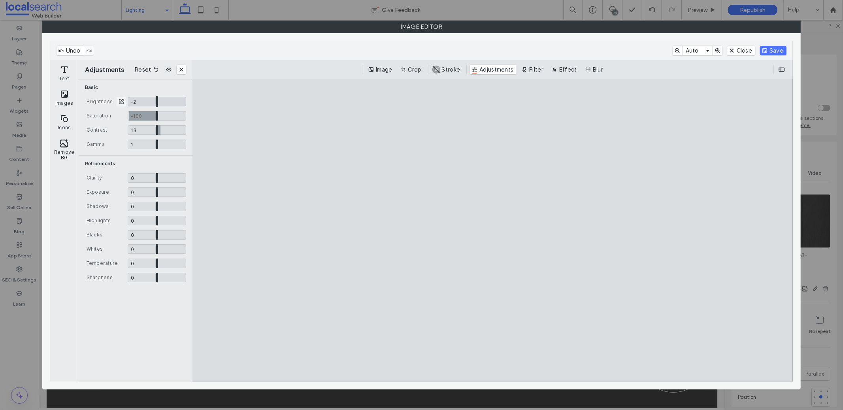
click at [157, 100] on input "CE.SDK" at bounding box center [157, 101] width 58 height 9
click at [120, 102] on button "ui.ed.cesdk.input.sliderInput.toggleNumberInput" at bounding box center [121, 101] width 9 height 9
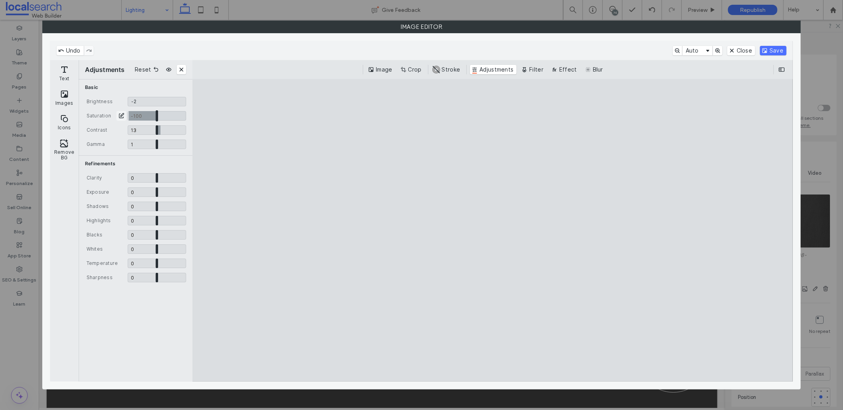
type input "*"
drag, startPoint x: 163, startPoint y: 234, endPoint x: 151, endPoint y: 237, distance: 12.2
click at [151, 237] on input "CE.SDK" at bounding box center [157, 234] width 58 height 9
type input "****"
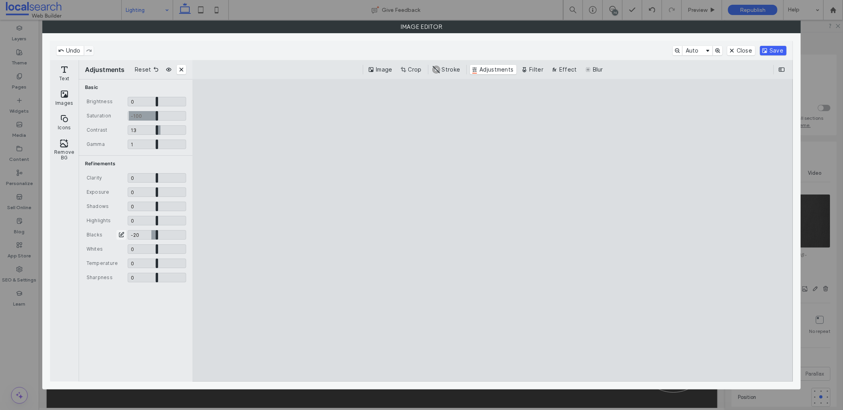
click at [761, 50] on button "Save" at bounding box center [773, 50] width 26 height 9
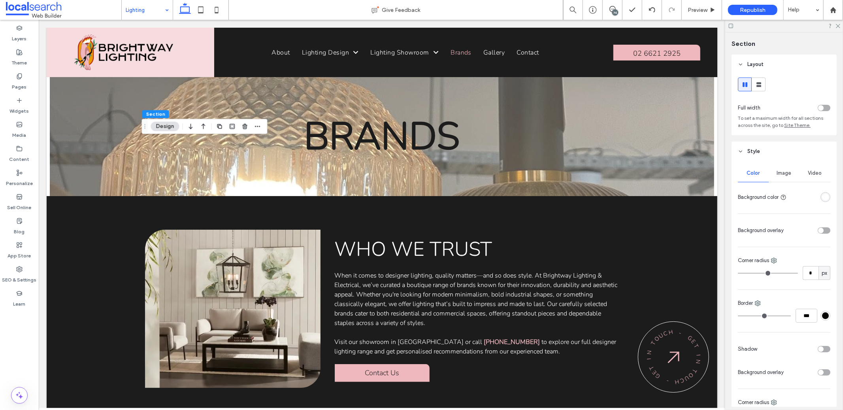
click at [789, 179] on div "Image" at bounding box center [784, 172] width 31 height 17
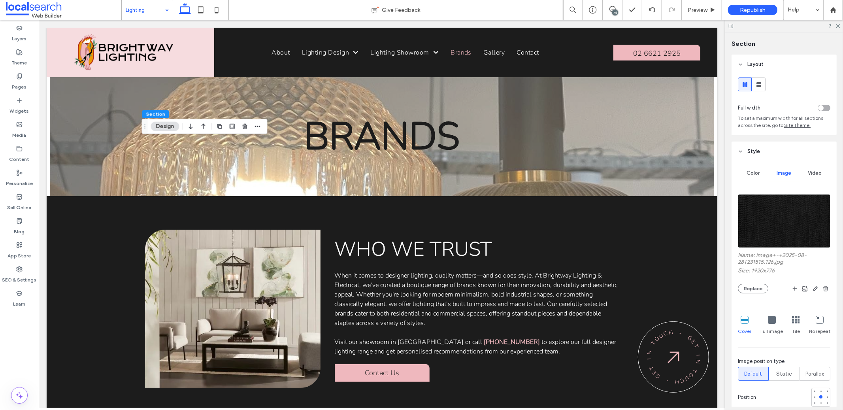
click at [814, 203] on img at bounding box center [784, 221] width 92 height 54
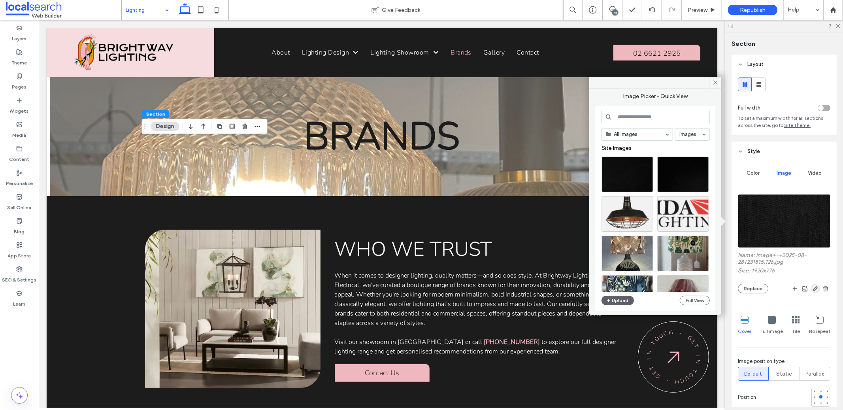
click at [812, 289] on icon "button" at bounding box center [815, 288] width 6 height 6
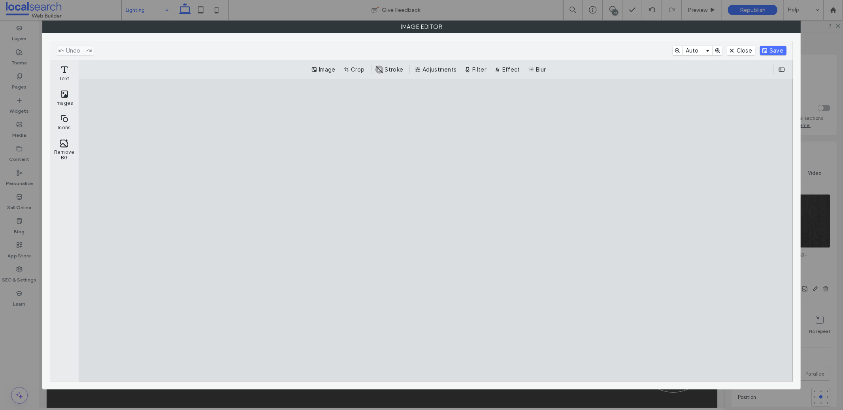
click at [483, 63] on div "Image Crop #ABABAB Stroke Adjustments Filter Effect Blur" at bounding box center [436, 69] width 714 height 19
click at [481, 68] on button "Filter" at bounding box center [476, 69] width 27 height 9
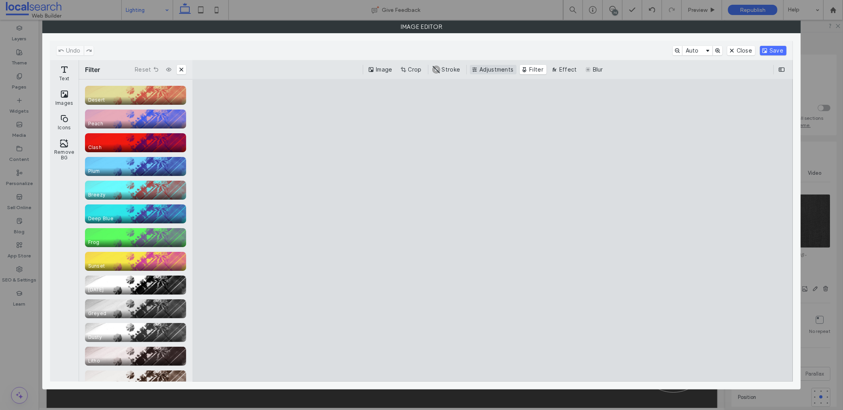
click at [491, 69] on button "Adjustments" at bounding box center [493, 69] width 47 height 9
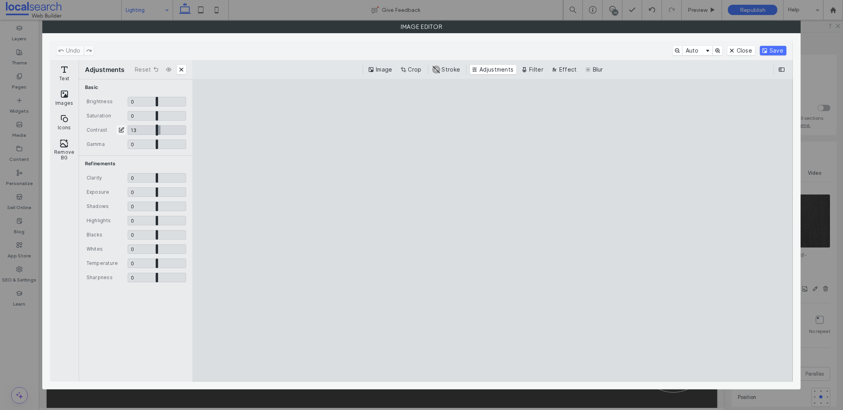
click at [160, 131] on input "CE.SDK" at bounding box center [157, 129] width 58 height 9
type input "****"
click at [775, 53] on button "Save" at bounding box center [773, 50] width 26 height 9
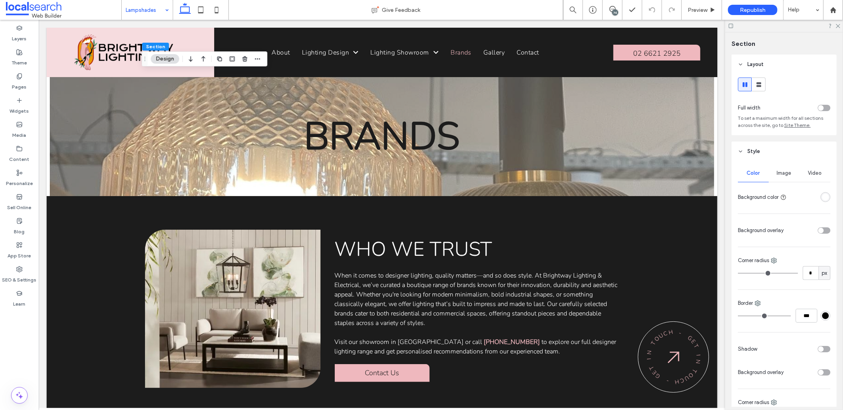
click at [777, 176] on span "Image" at bounding box center [784, 173] width 15 height 6
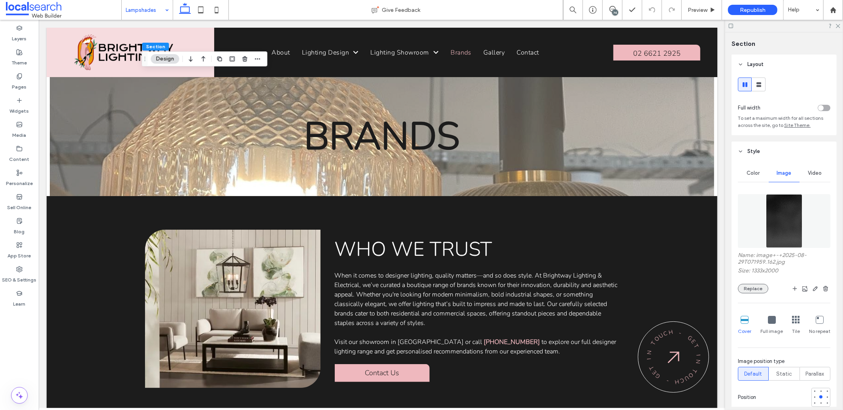
click at [763, 286] on button "Replace" at bounding box center [753, 288] width 30 height 9
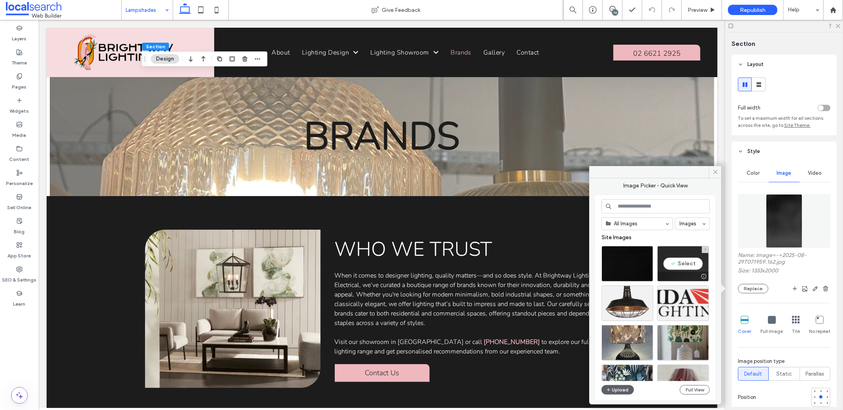
click at [701, 276] on div at bounding box center [704, 276] width 10 height 6
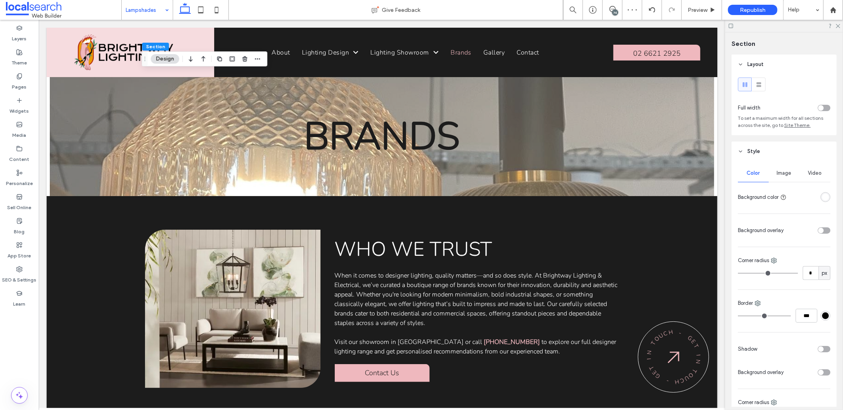
drag, startPoint x: 777, startPoint y: 166, endPoint x: 780, endPoint y: 174, distance: 9.2
click at [777, 168] on div "Image" at bounding box center [784, 172] width 31 height 17
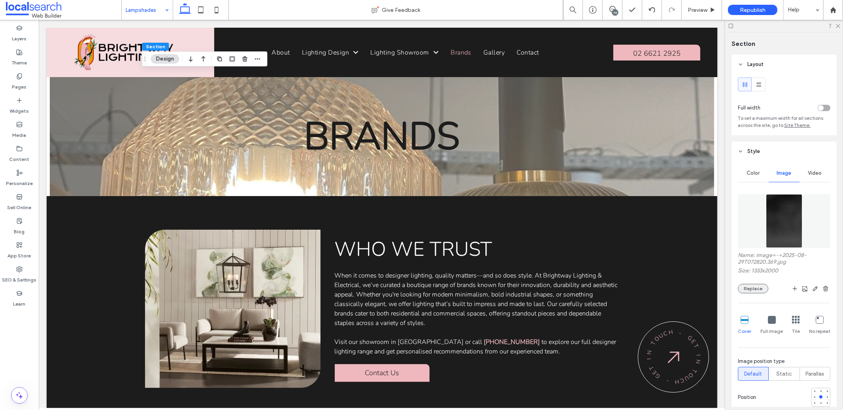
click at [760, 287] on button "Replace" at bounding box center [753, 288] width 30 height 9
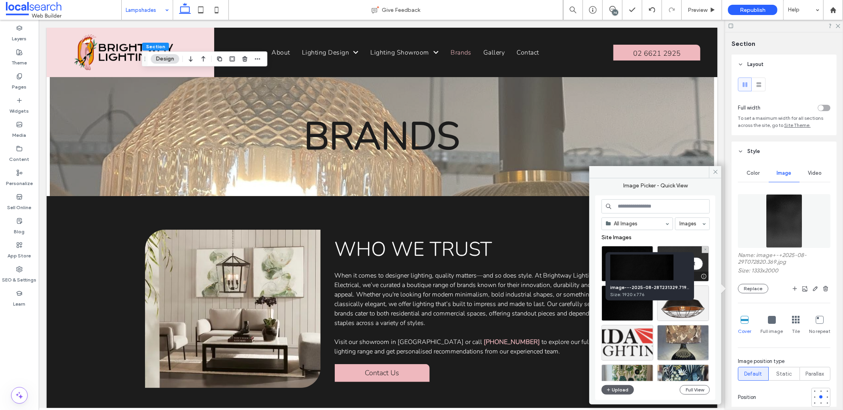
click at [705, 277] on div at bounding box center [704, 276] width 10 height 6
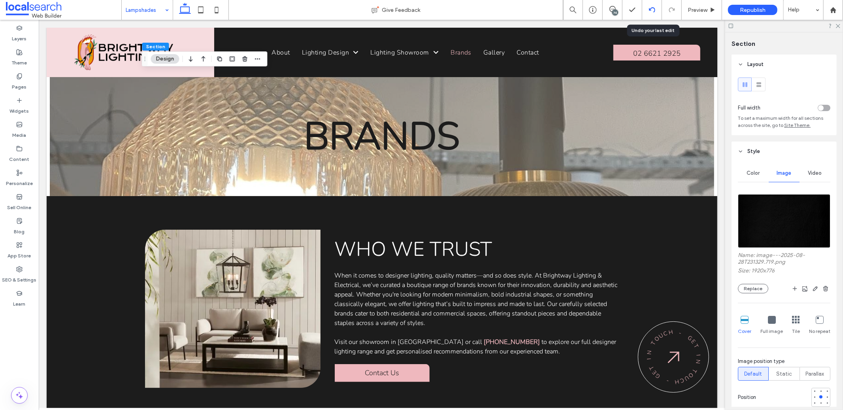
click at [653, 8] on use at bounding box center [651, 9] width 6 height 5
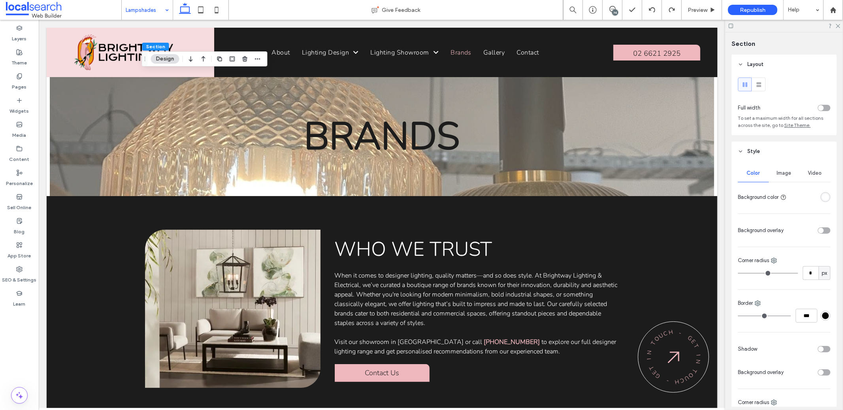
click at [777, 174] on span "Image" at bounding box center [784, 173] width 15 height 6
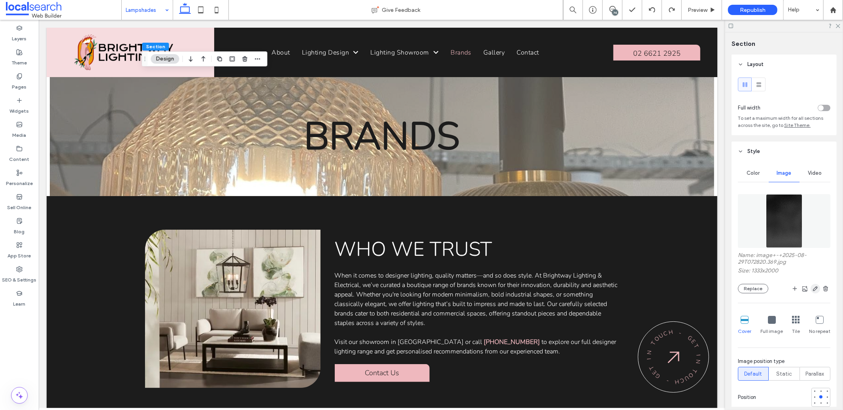
click at [812, 291] on icon "button" at bounding box center [815, 288] width 6 height 6
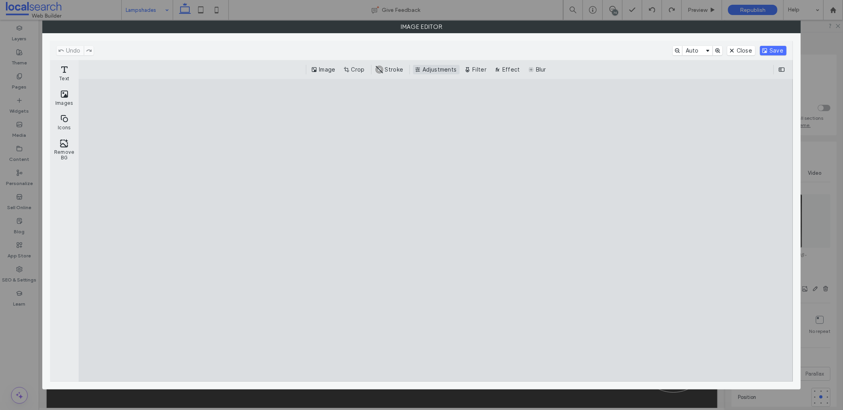
click at [443, 70] on button "Adjustments" at bounding box center [436, 69] width 47 height 9
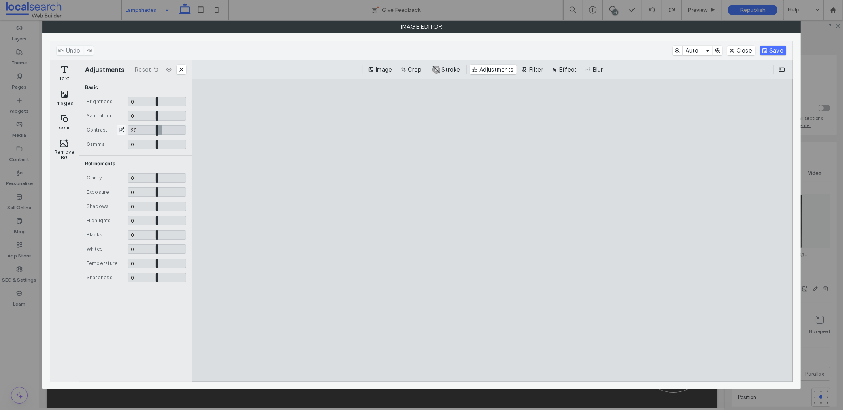
click at [162, 133] on input "CE.SDK" at bounding box center [157, 129] width 58 height 9
type input "***"
click at [155, 145] on input "CE.SDK" at bounding box center [157, 143] width 58 height 9
click at [716, 50] on button "Zoom In" at bounding box center [717, 50] width 9 height 9
click at [154, 149] on input "CE.SDK" at bounding box center [157, 143] width 58 height 9
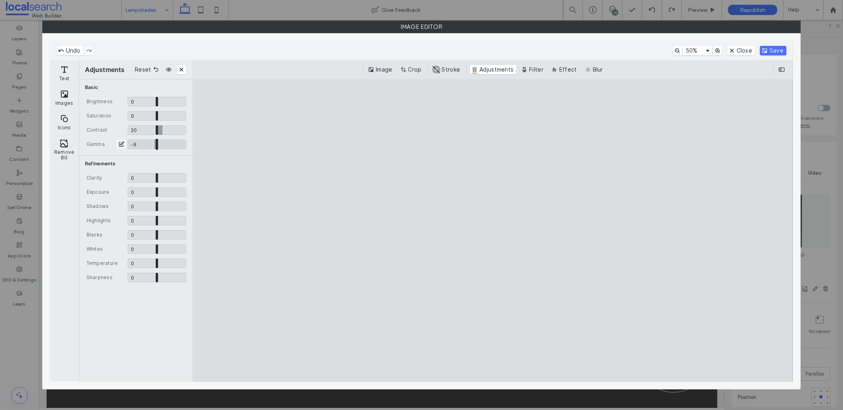
type input "*****"
type input "***"
type input "*****"
type input "***"
type input "*****"
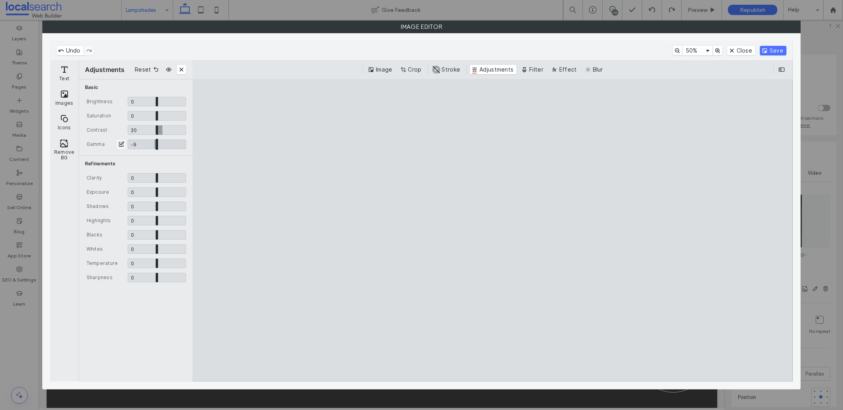
type input "***"
type input "*****"
type input "***"
type input "*****"
type input "***"
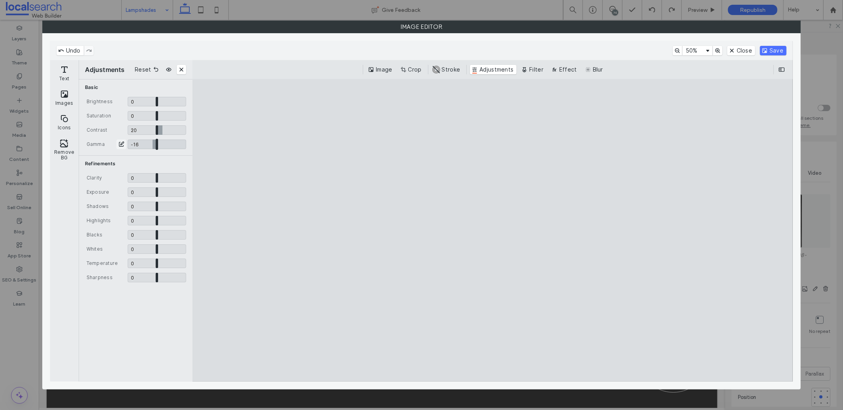
click at [152, 147] on input "CE.SDK" at bounding box center [157, 143] width 58 height 9
type input "*****"
type input "***"
click at [147, 144] on input "CE.SDK" at bounding box center [157, 143] width 58 height 9
type input "*****"
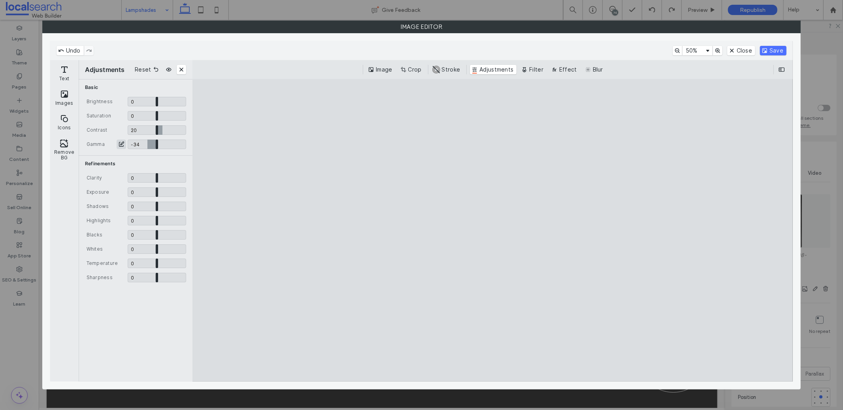
click at [124, 144] on button "ui.ed.cesdk.input.sliderInput.toggleNumberInput" at bounding box center [121, 143] width 9 height 9
type input "**"
type input "*****"
type input "***"
click at [153, 147] on input "CE.SDK" at bounding box center [157, 143] width 58 height 9
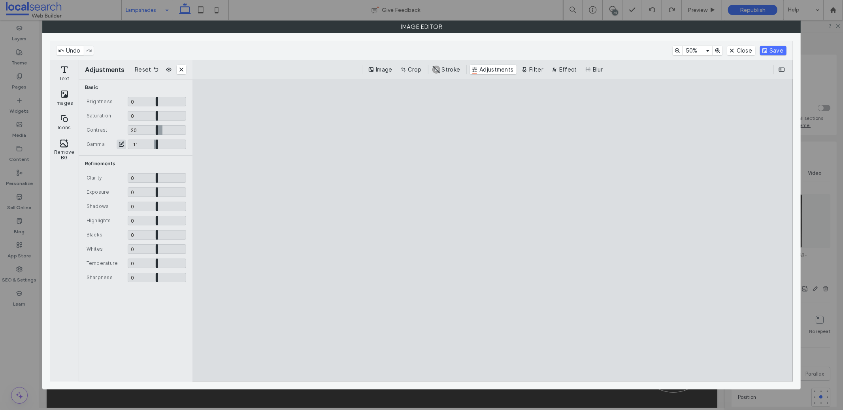
click at [124, 145] on button "ui.ed.cesdk.input.sliderInput.toggleNumberInput" at bounding box center [121, 143] width 9 height 9
type input "*****"
type input "**"
type input "*****"
type input "***"
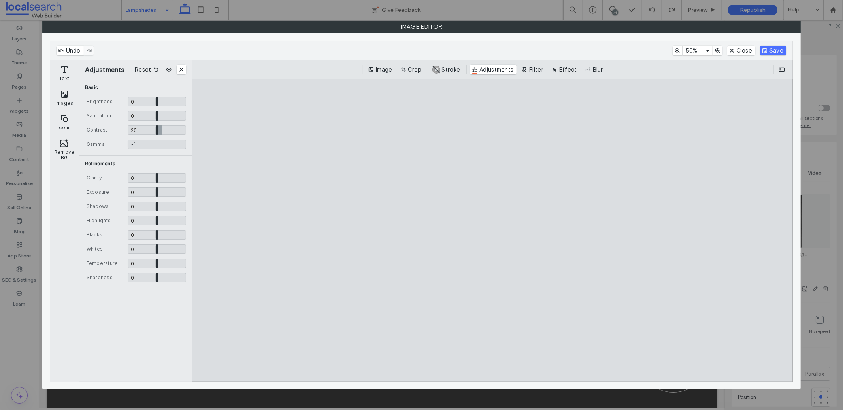
type input "*****"
type input "****"
type input "**"
click at [123, 143] on button "ui.ed.cesdk.input.sliderInput.toggleNumberInput" at bounding box center [121, 143] width 9 height 9
type input "**"
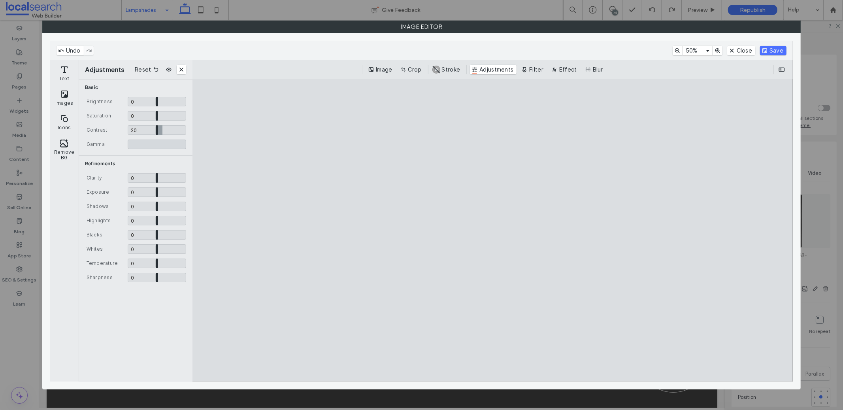
type input "*****"
type input "***"
type input "****"
click at [776, 52] on button "Save" at bounding box center [773, 50] width 26 height 9
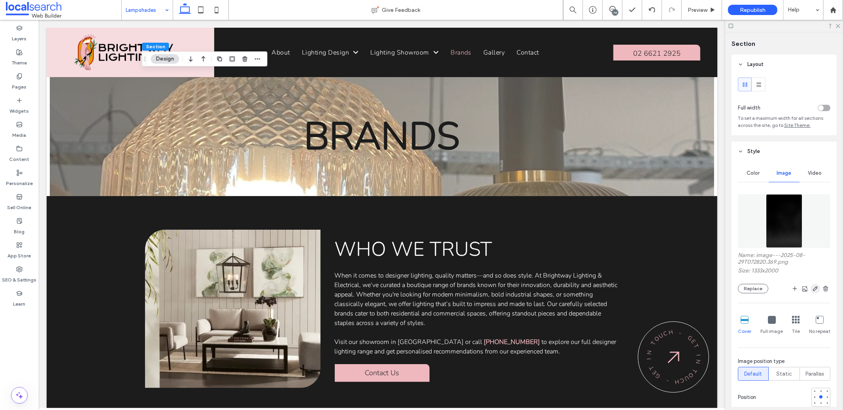
click at [812, 289] on icon "button" at bounding box center [815, 288] width 6 height 6
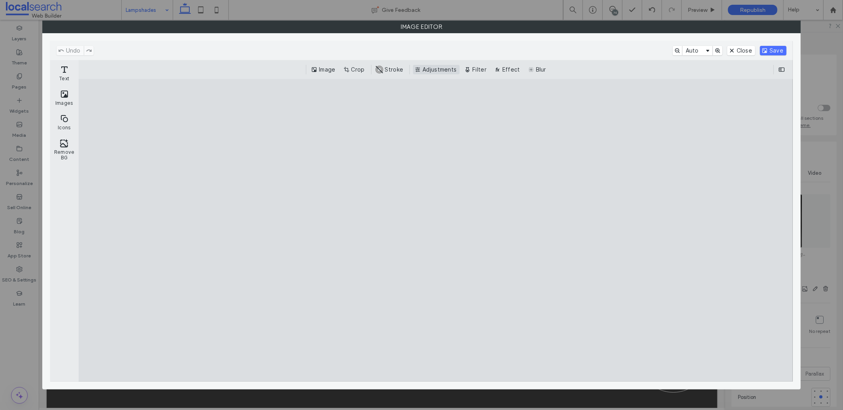
click at [443, 70] on button "Adjustments" at bounding box center [436, 69] width 47 height 9
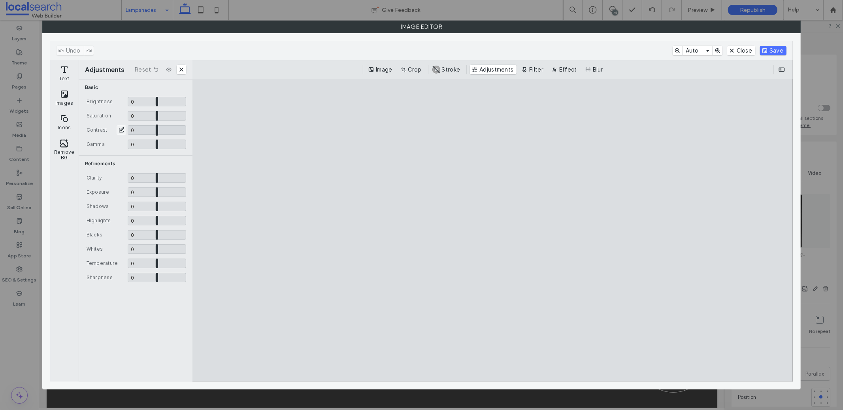
click at [160, 131] on input "CE.SDK" at bounding box center [157, 129] width 58 height 9
click at [162, 129] on input "CE.SDK" at bounding box center [157, 129] width 58 height 9
type input "***"
click at [774, 51] on button "Save" at bounding box center [773, 50] width 26 height 9
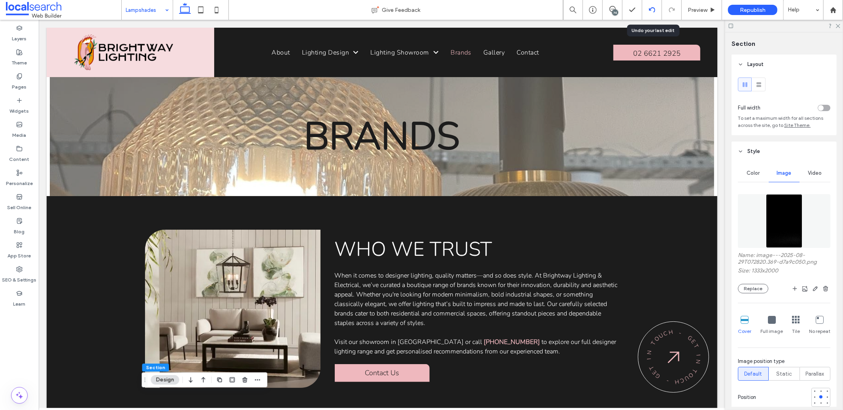
click at [653, 8] on use at bounding box center [651, 9] width 6 height 5
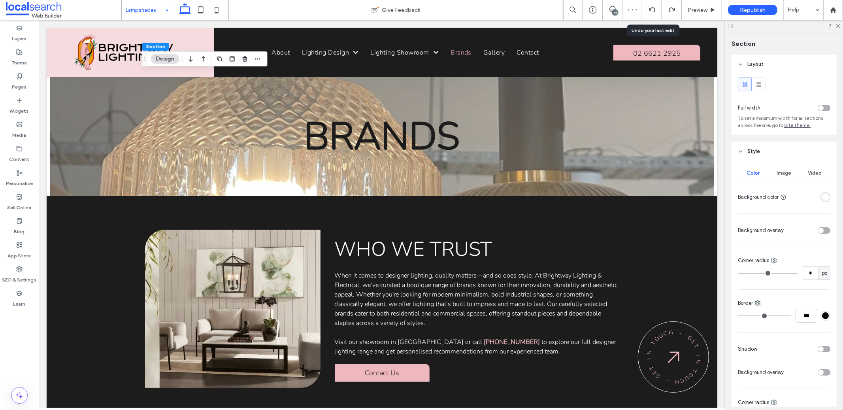
click at [770, 172] on div "Image" at bounding box center [784, 172] width 31 height 17
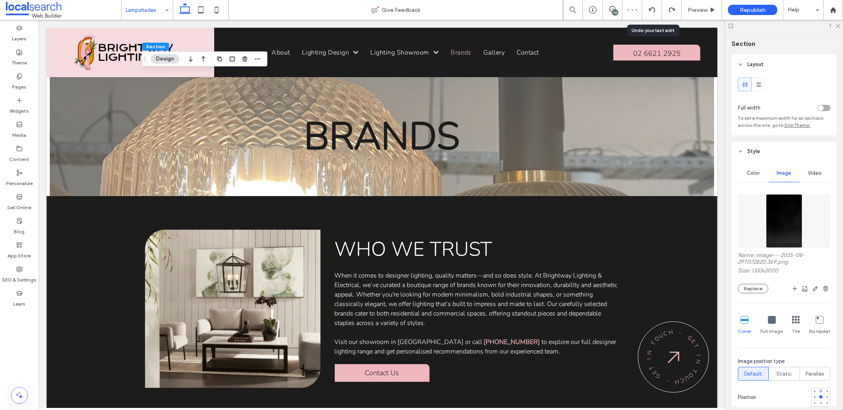
click at [819, 391] on div at bounding box center [820, 390] width 3 height 3
click at [819, 397] on div at bounding box center [820, 396] width 3 height 3
click at [818, 401] on div at bounding box center [821, 403] width 6 height 6
click at [813, 397] on div at bounding box center [814, 396] width 3 height 3
click at [824, 397] on div at bounding box center [827, 397] width 6 height 6
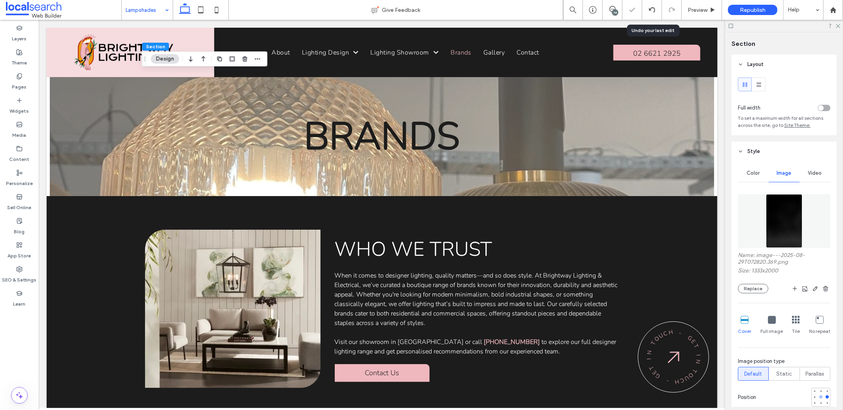
click at [819, 398] on div at bounding box center [820, 396] width 3 height 3
click at [813, 397] on div at bounding box center [814, 396] width 3 height 3
click at [772, 323] on icon at bounding box center [772, 320] width 8 height 8
click at [792, 321] on icon at bounding box center [796, 320] width 8 height 8
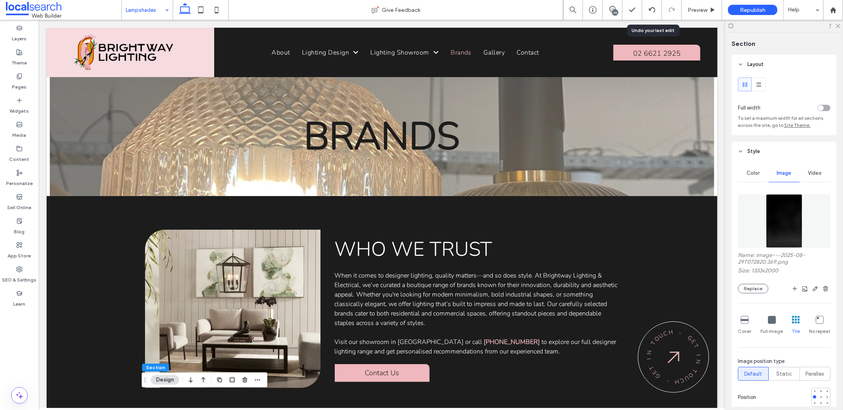
click at [744, 320] on icon at bounding box center [744, 320] width 8 height 8
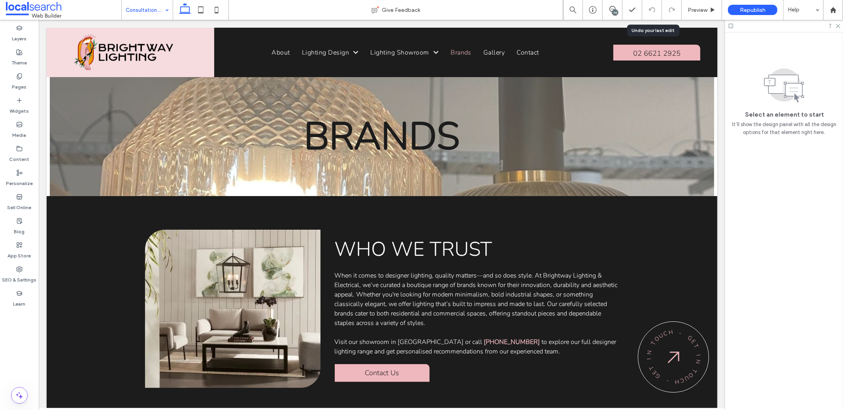
click at [138, 9] on input at bounding box center [145, 10] width 39 height 20
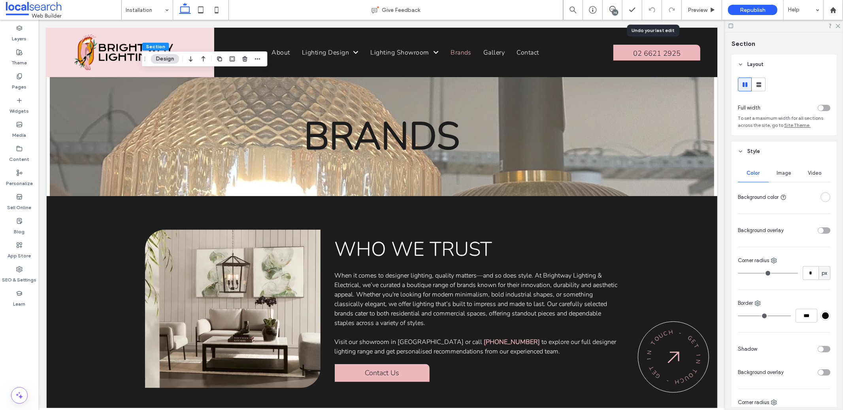
click at [784, 173] on span "Image" at bounding box center [784, 173] width 15 height 6
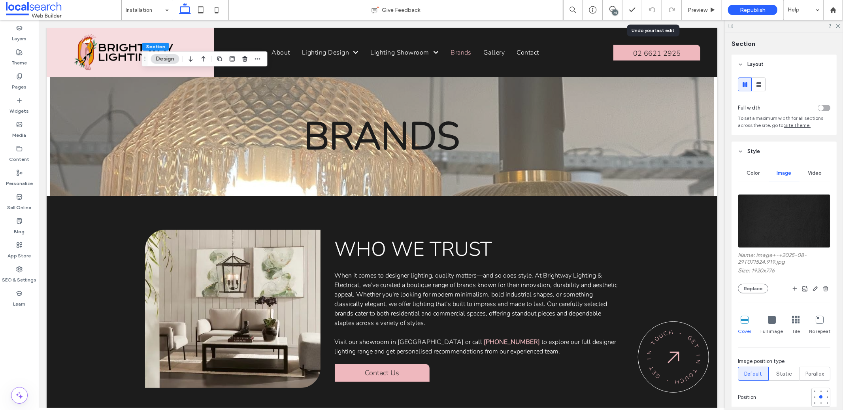
click at [798, 212] on img at bounding box center [784, 221] width 92 height 54
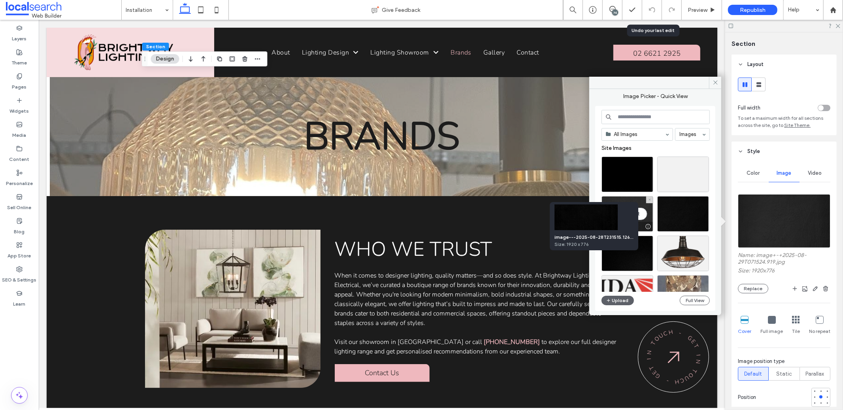
click at [648, 227] on div at bounding box center [648, 226] width 10 height 6
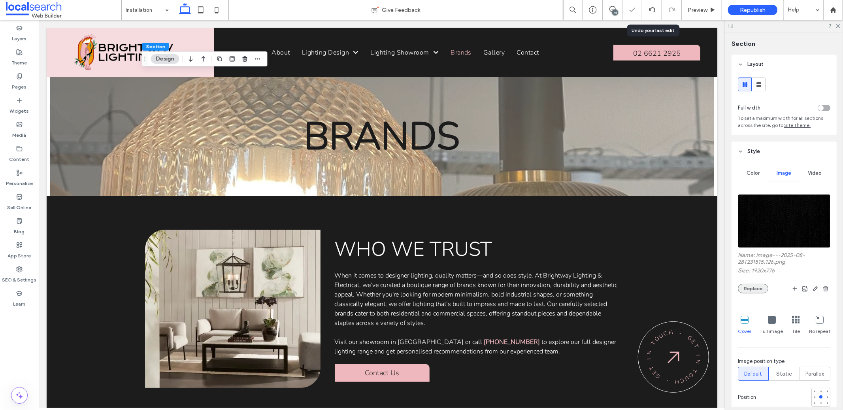
click at [750, 288] on button "Replace" at bounding box center [753, 288] width 30 height 9
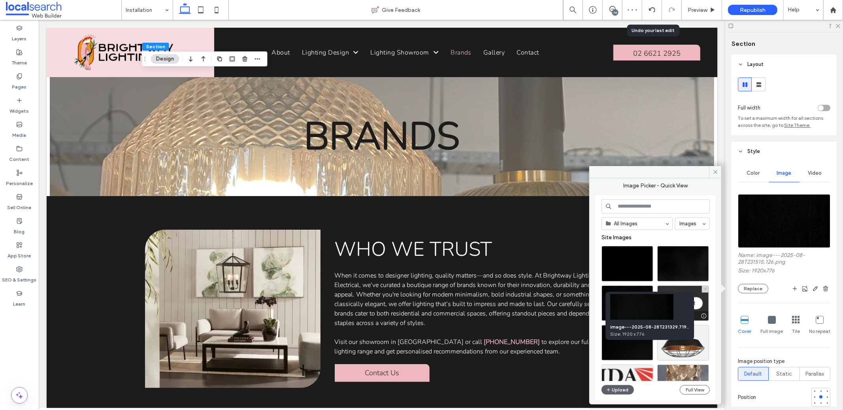
click at [704, 318] on div at bounding box center [704, 316] width 10 height 6
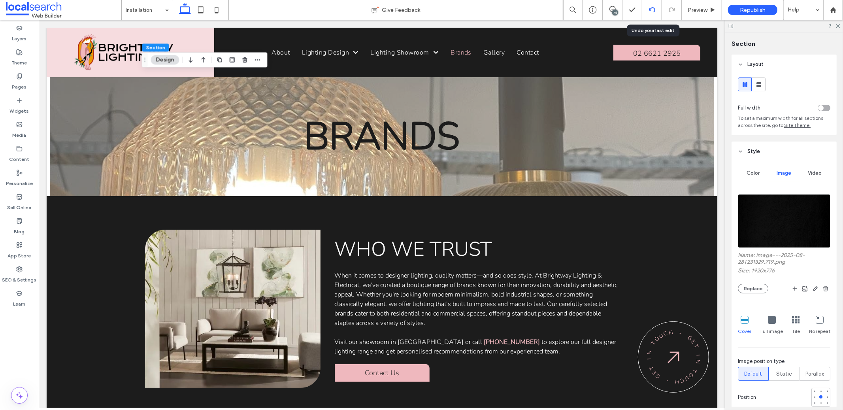
click at [652, 10] on icon at bounding box center [652, 10] width 6 height 6
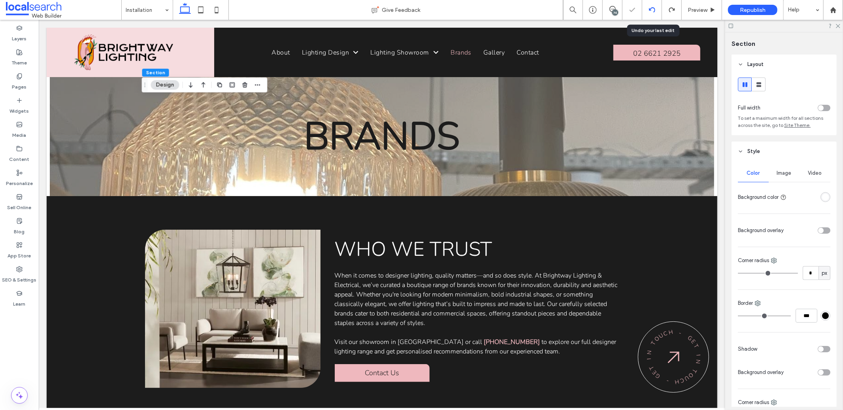
click at [651, 7] on icon at bounding box center [652, 10] width 6 height 6
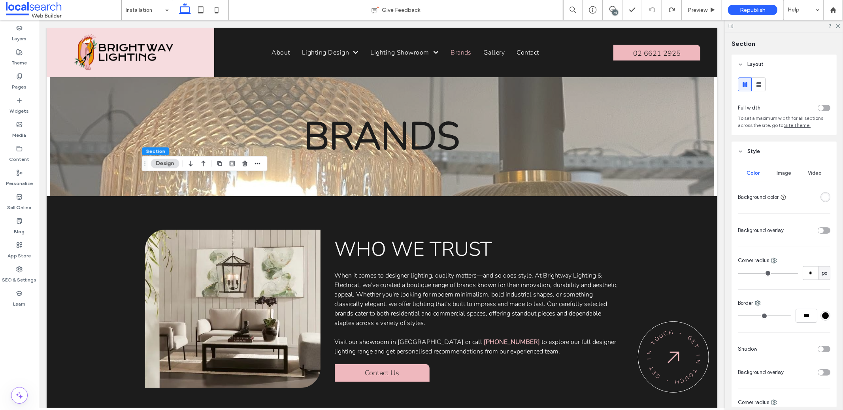
click at [823, 198] on div "rgba(255,255,255,1)" at bounding box center [825, 197] width 7 height 7
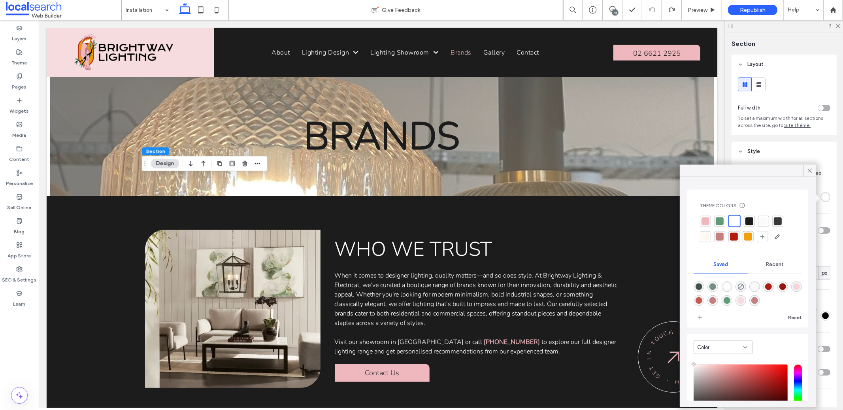
click at [751, 220] on div at bounding box center [749, 221] width 8 height 8
click at [807, 172] on icon at bounding box center [809, 170] width 7 height 7
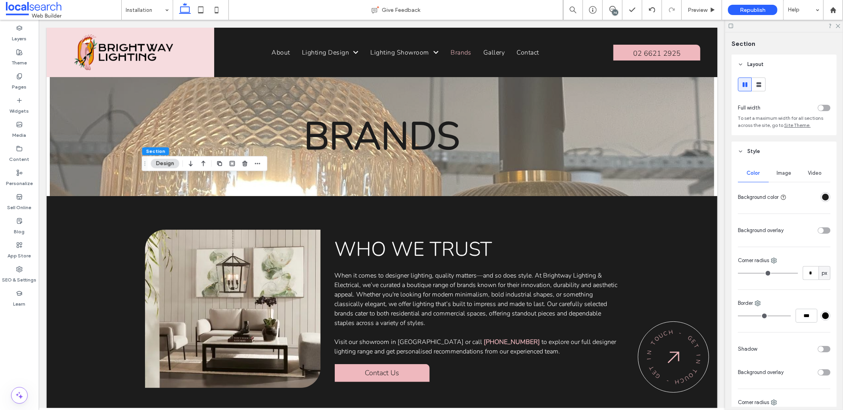
click at [819, 232] on div "toggle" at bounding box center [824, 230] width 13 height 6
click at [824, 232] on div "toggle" at bounding box center [827, 231] width 6 height 6
click at [820, 193] on div "rgba(28, 28, 28, 1)" at bounding box center [825, 197] width 10 height 10
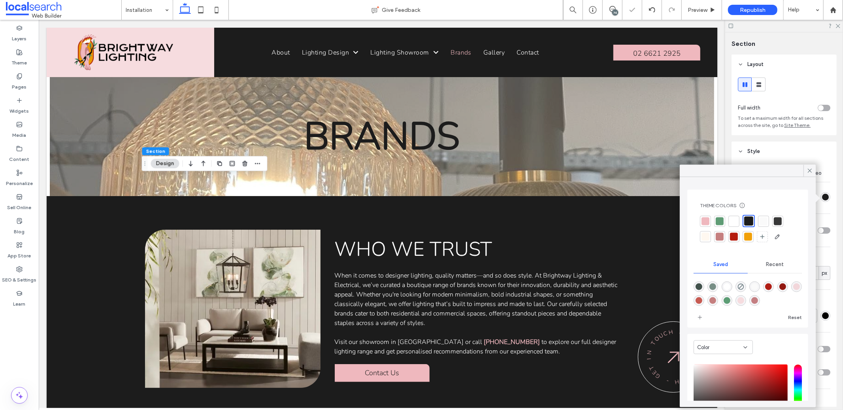
click at [751, 218] on div at bounding box center [748, 221] width 9 height 9
click at [744, 287] on icon "rgba(0,0,0,0)" at bounding box center [740, 286] width 7 height 7
type input "*******"
type input "*"
type input "**"
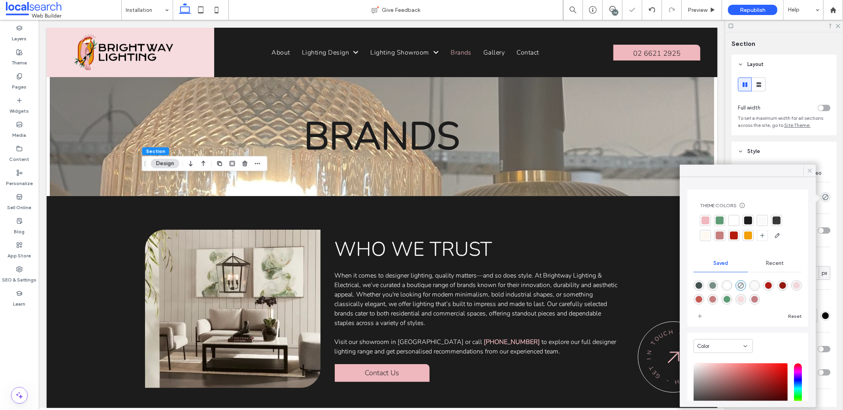
click at [809, 173] on icon at bounding box center [809, 170] width 7 height 7
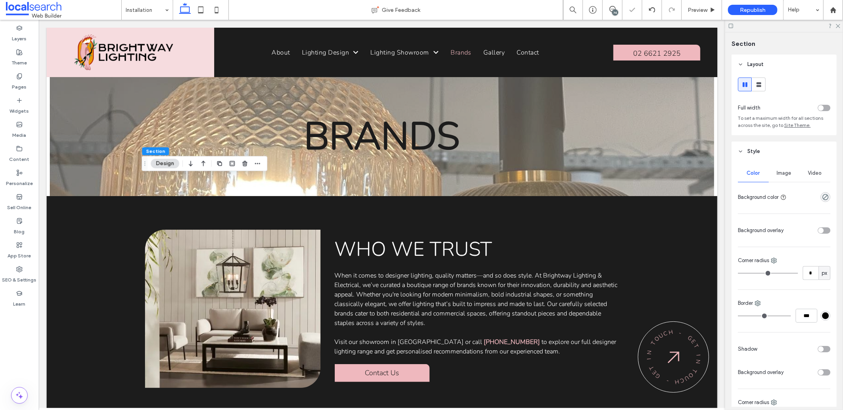
click at [778, 177] on div "Image" at bounding box center [784, 172] width 31 height 17
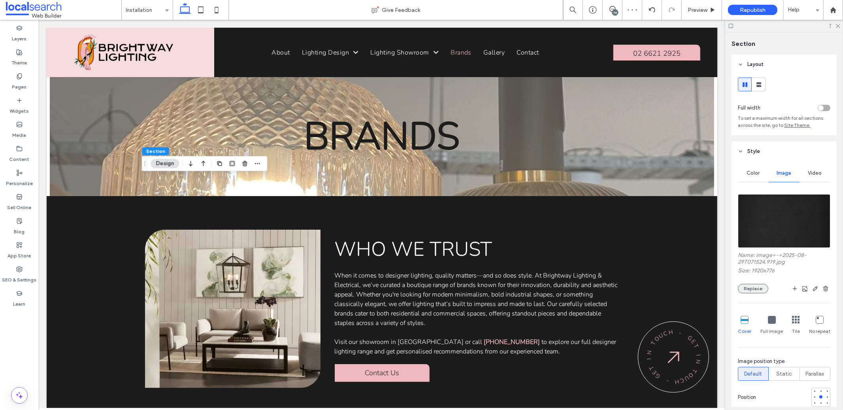
click at [765, 290] on button "Replace" at bounding box center [753, 288] width 30 height 9
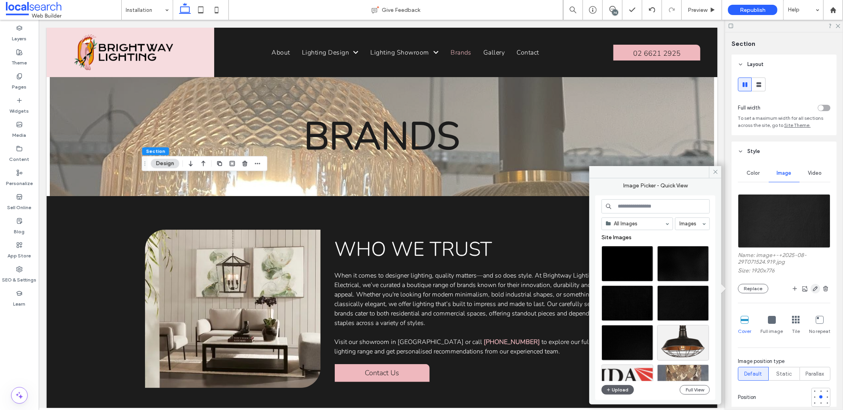
click at [810, 285] on span "button" at bounding box center [814, 288] width 9 height 9
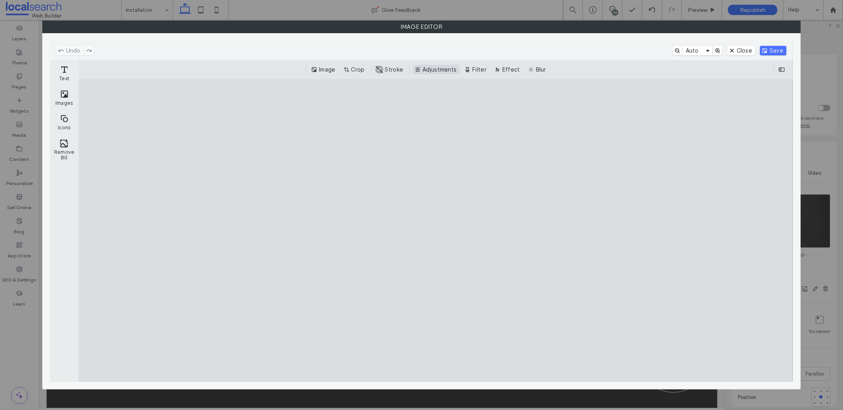
click at [444, 72] on button "Adjustments" at bounding box center [436, 69] width 47 height 9
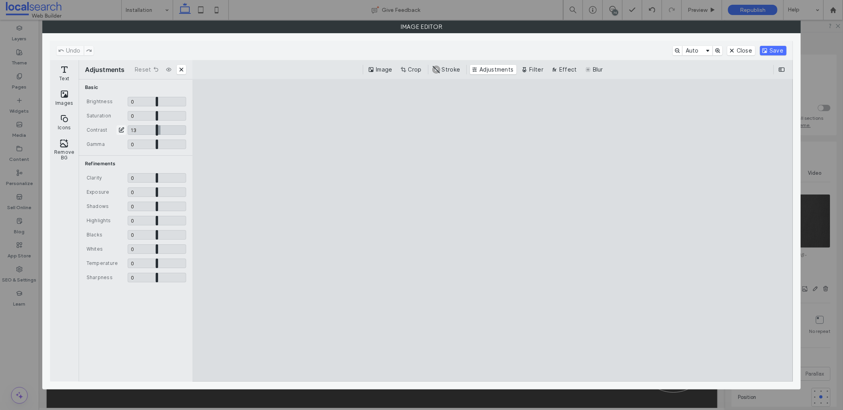
click at [160, 130] on input "CE.SDK" at bounding box center [157, 129] width 58 height 9
type input "****"
click at [772, 51] on button "Save" at bounding box center [773, 50] width 26 height 9
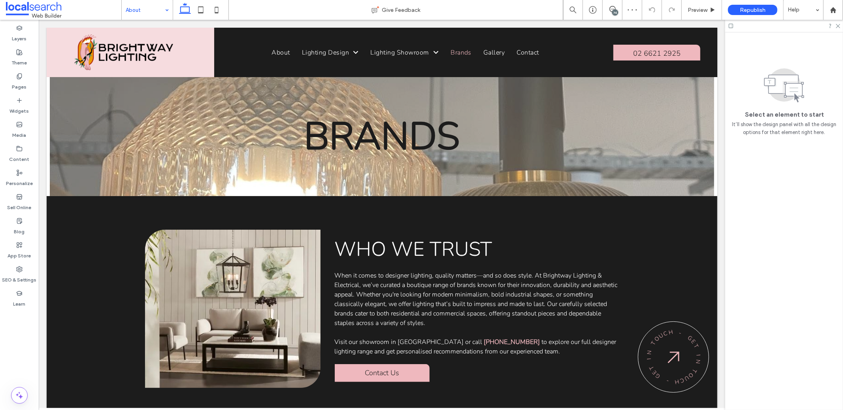
click at [157, 15] on input at bounding box center [145, 10] width 39 height 20
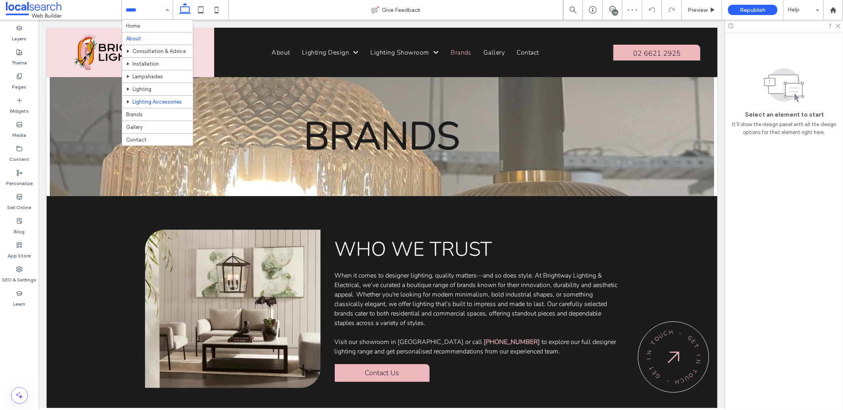
scroll to position [8, 0]
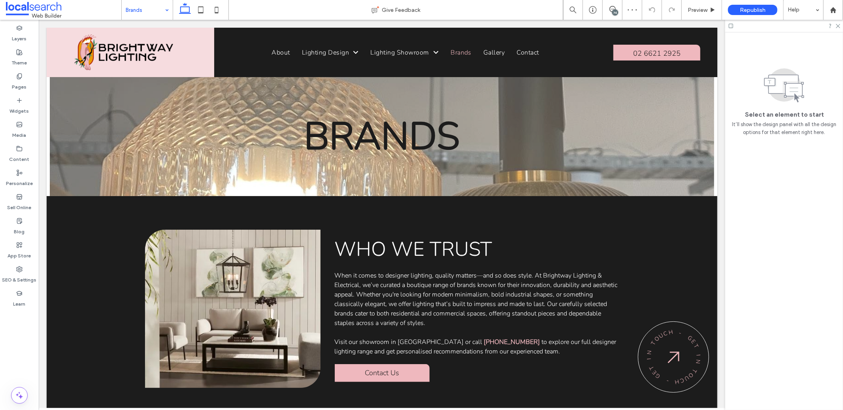
click at [145, 13] on input at bounding box center [145, 10] width 39 height 20
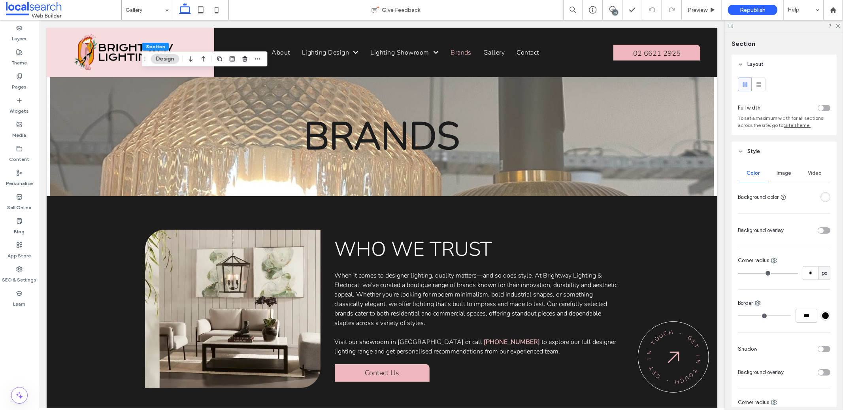
click at [789, 178] on div "Image" at bounding box center [784, 172] width 31 height 17
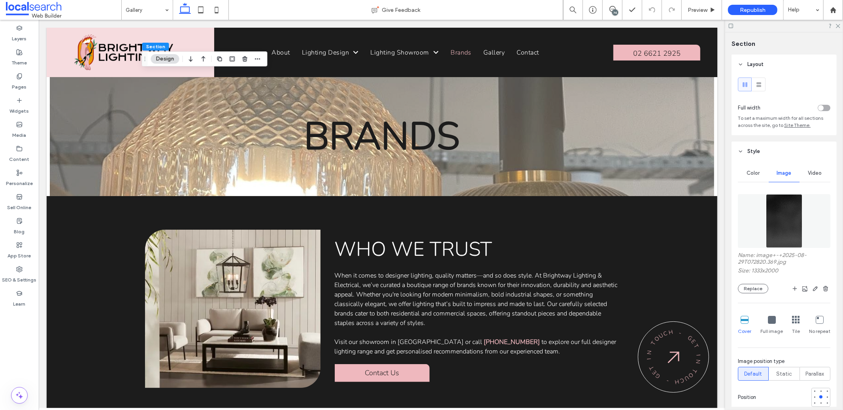
click at [799, 214] on figure at bounding box center [784, 221] width 92 height 54
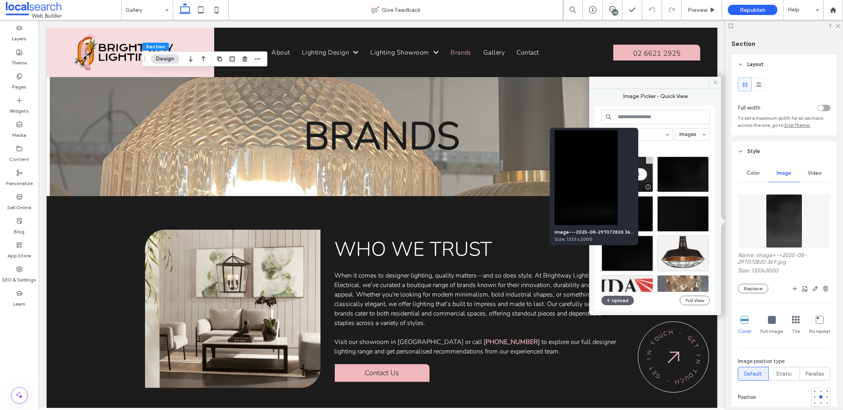
click at [649, 186] on div at bounding box center [648, 187] width 10 height 6
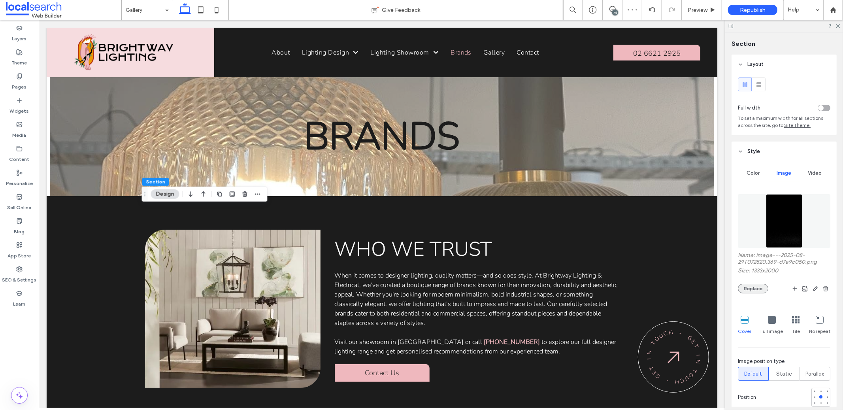
click at [758, 289] on button "Replace" at bounding box center [753, 288] width 30 height 9
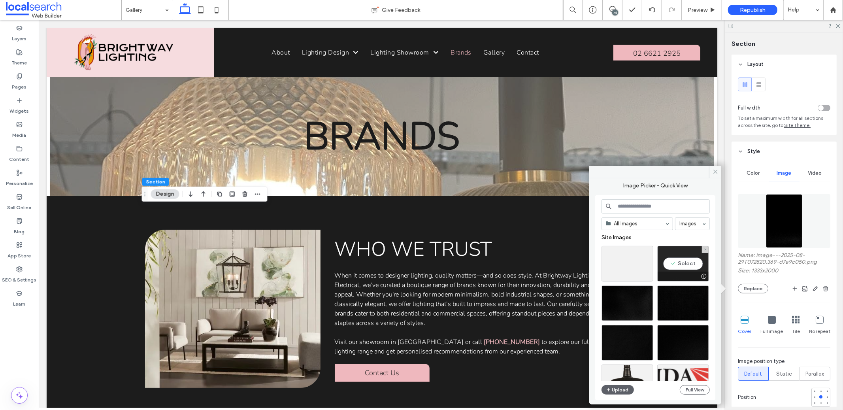
click at [687, 264] on div "Select" at bounding box center [683, 264] width 52 height 36
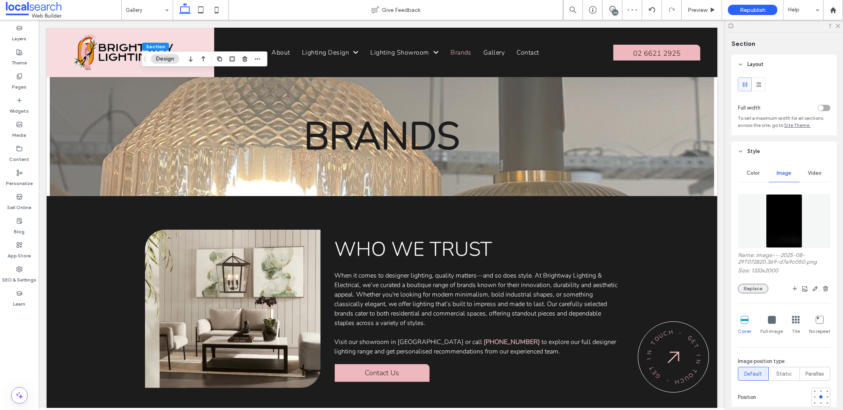
click at [746, 288] on button "Replace" at bounding box center [753, 288] width 30 height 9
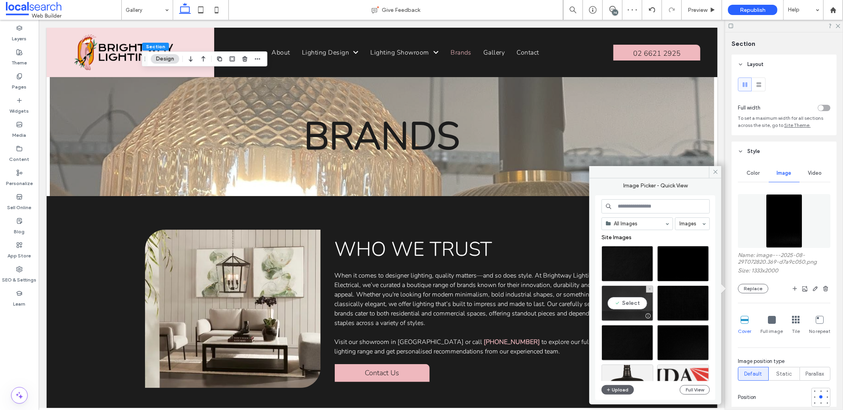
click at [620, 311] on div at bounding box center [627, 315] width 51 height 9
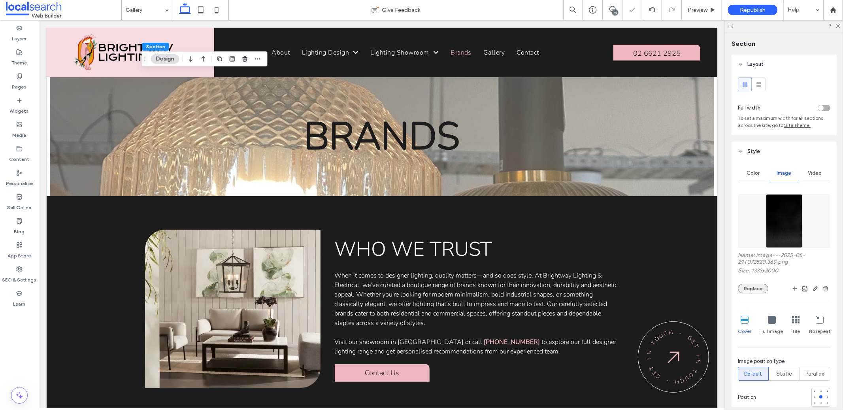
click at [748, 293] on button "Replace" at bounding box center [753, 288] width 30 height 9
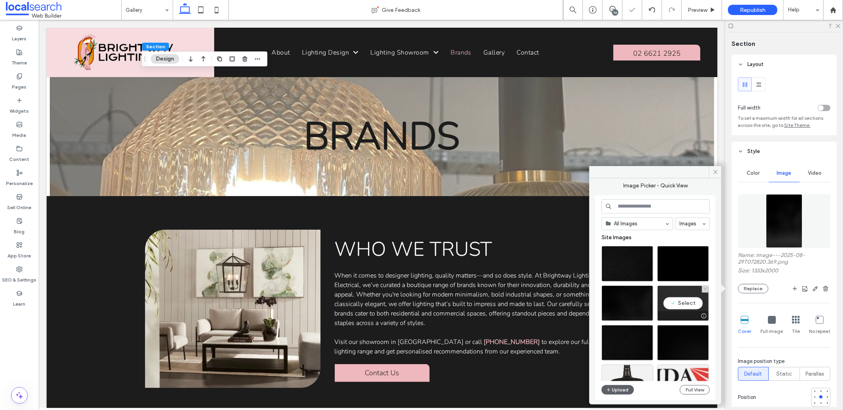
click at [687, 316] on div at bounding box center [682, 315] width 51 height 9
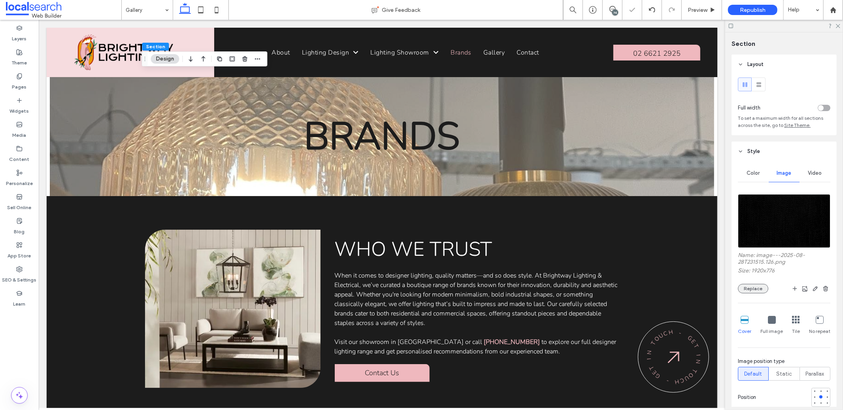
click at [758, 288] on button "Replace" at bounding box center [753, 288] width 30 height 9
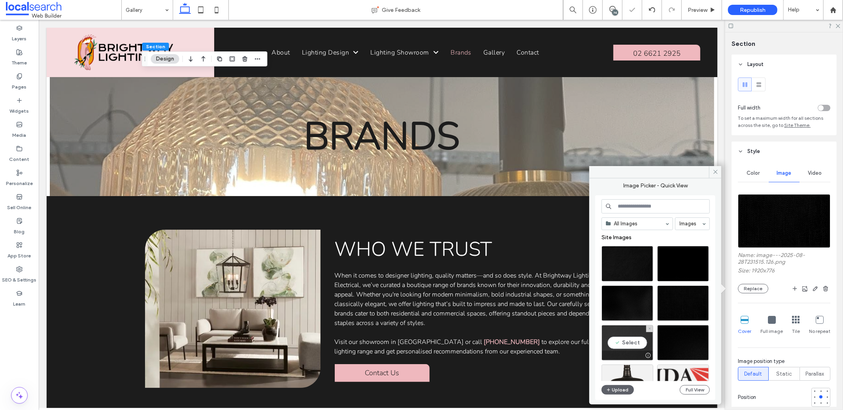
click at [646, 355] on div at bounding box center [648, 355] width 10 height 6
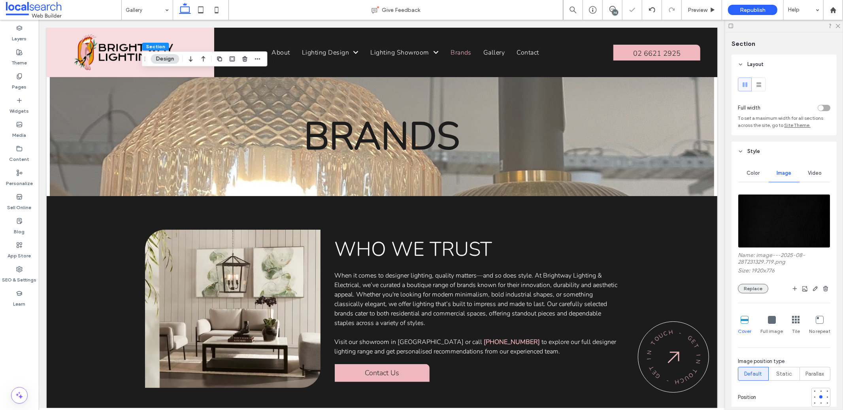
click at [755, 291] on button "Replace" at bounding box center [753, 288] width 30 height 9
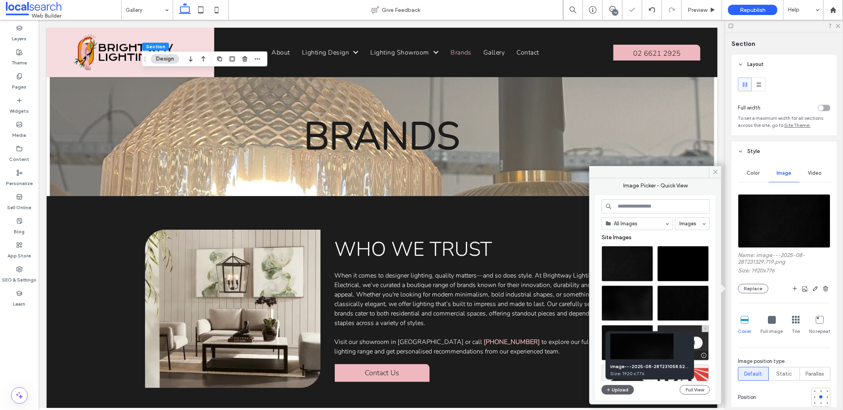
click at [703, 353] on div at bounding box center [704, 355] width 10 height 6
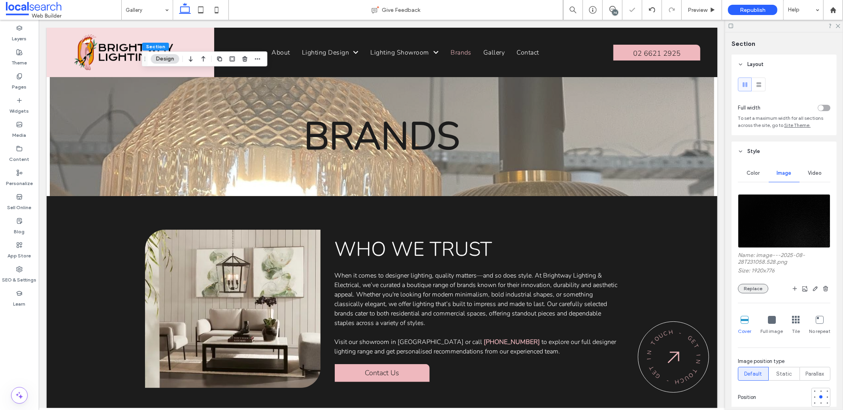
click at [748, 289] on button "Replace" at bounding box center [753, 288] width 30 height 9
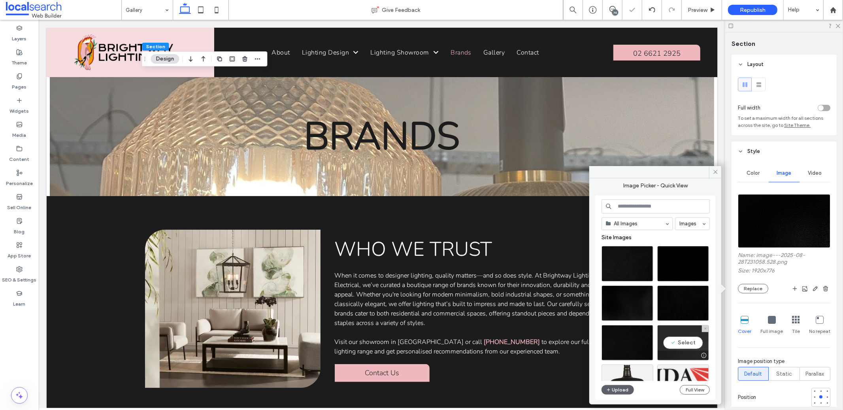
click at [701, 352] on div at bounding box center [704, 355] width 10 height 6
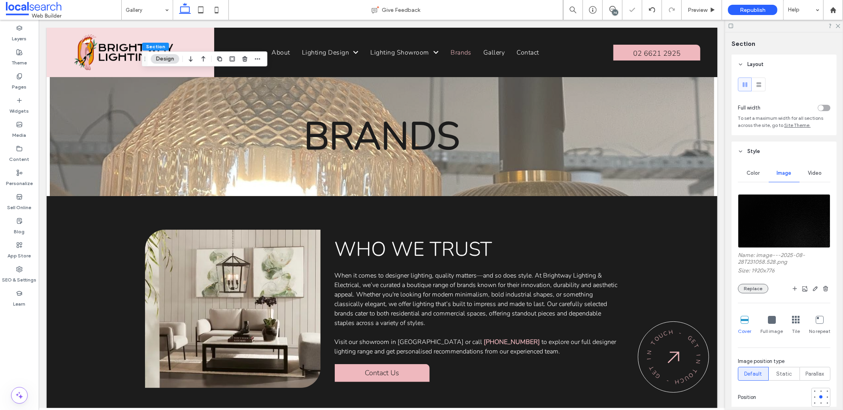
click at [748, 291] on button "Replace" at bounding box center [753, 288] width 30 height 9
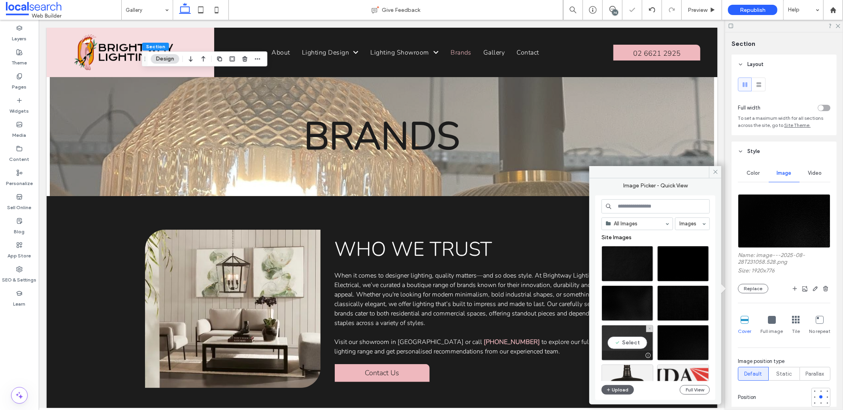
click at [627, 354] on div at bounding box center [627, 354] width 51 height 9
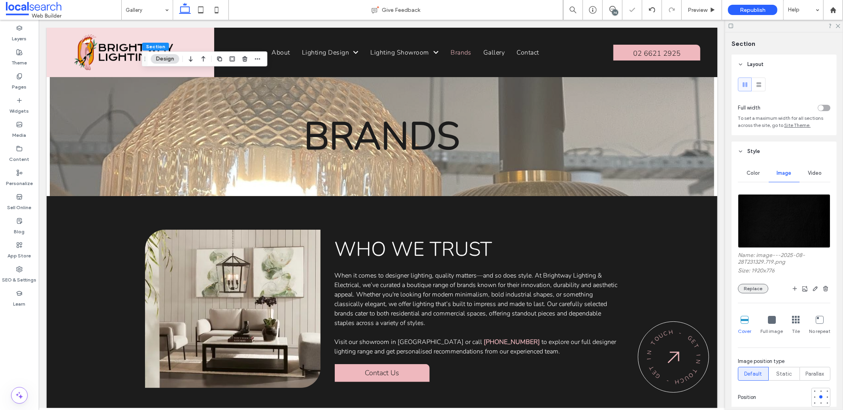
click at [748, 288] on button "Replace" at bounding box center [753, 288] width 30 height 9
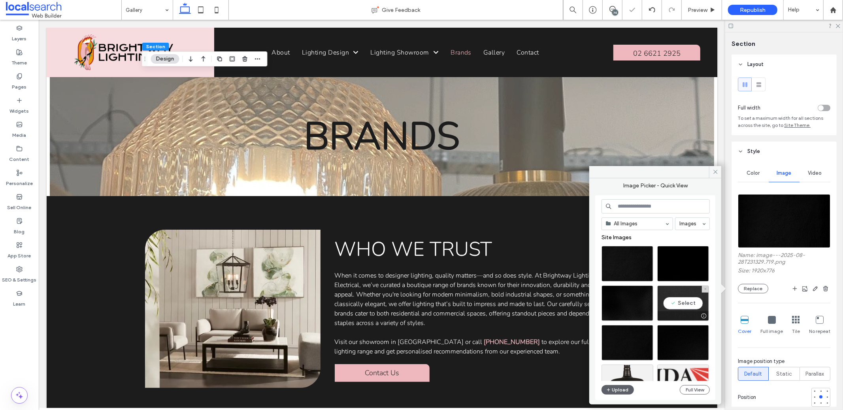
click at [692, 316] on div at bounding box center [682, 315] width 51 height 9
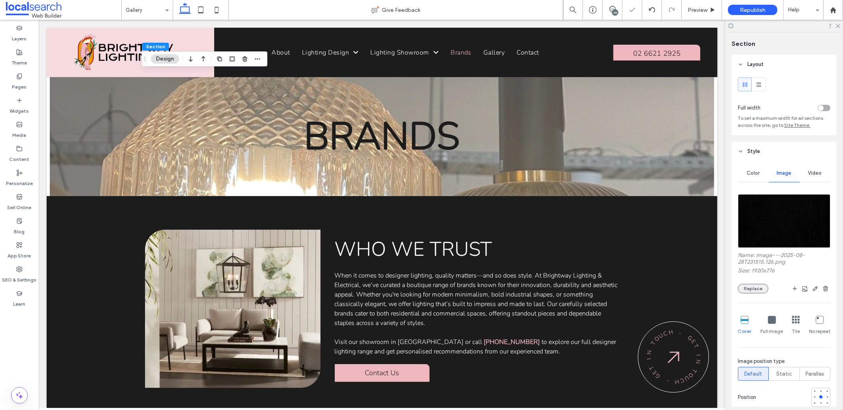
click at [765, 286] on button "Replace" at bounding box center [753, 288] width 30 height 9
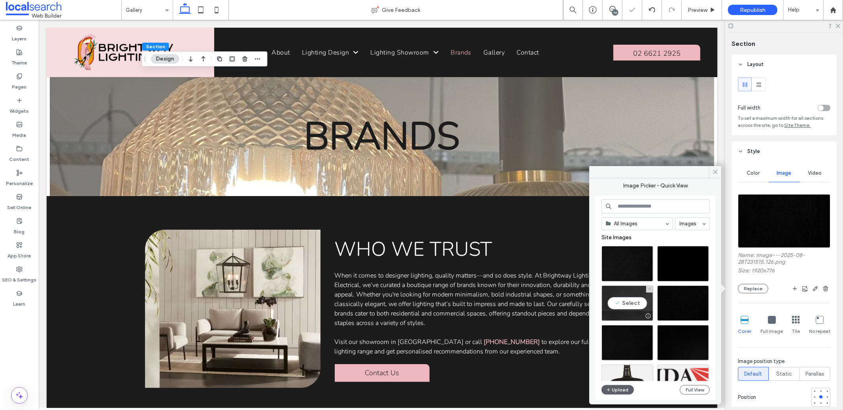
click at [643, 317] on div at bounding box center [648, 316] width 10 height 6
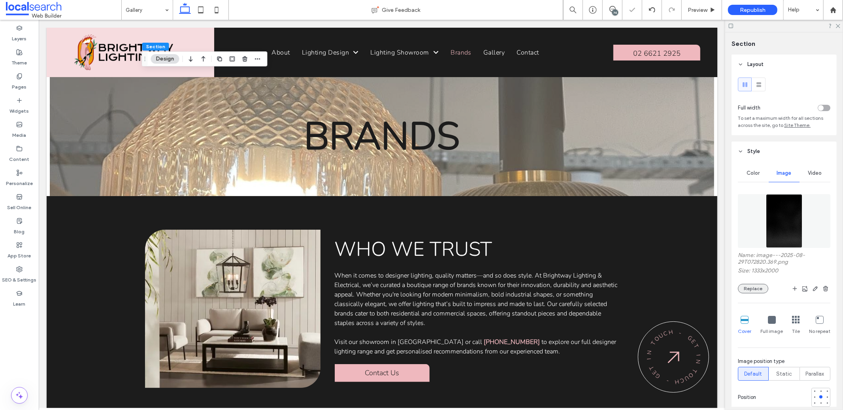
drag, startPoint x: 755, startPoint y: 280, endPoint x: 753, endPoint y: 292, distance: 12.2
click at [754, 285] on div "Name: image---2025-08-29T072820.369.png Size: 1333x2000 Replace" at bounding box center [784, 272] width 92 height 41
click at [753, 292] on button "Replace" at bounding box center [753, 288] width 30 height 9
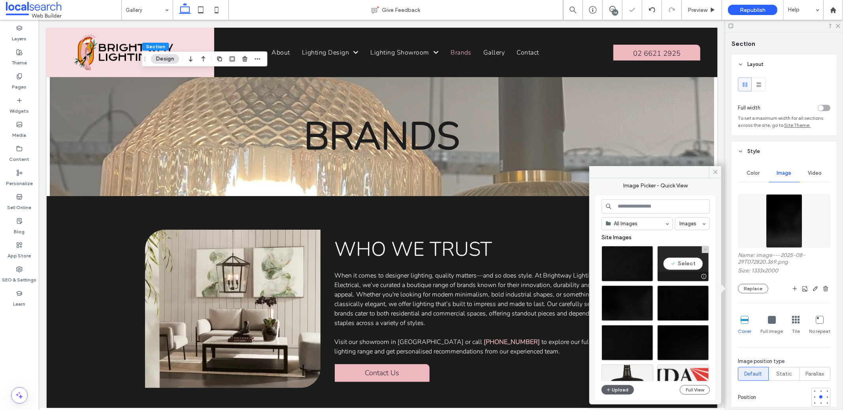
click at [674, 275] on div at bounding box center [682, 275] width 51 height 9
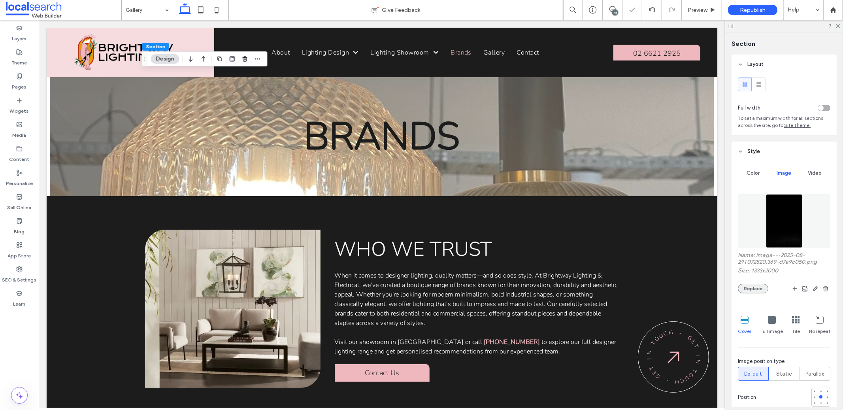
click at [747, 285] on button "Replace" at bounding box center [753, 288] width 30 height 9
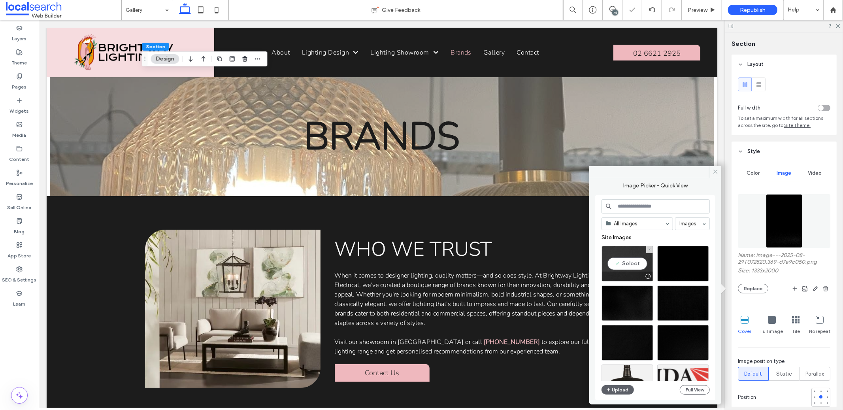
click at [634, 276] on div at bounding box center [627, 275] width 51 height 9
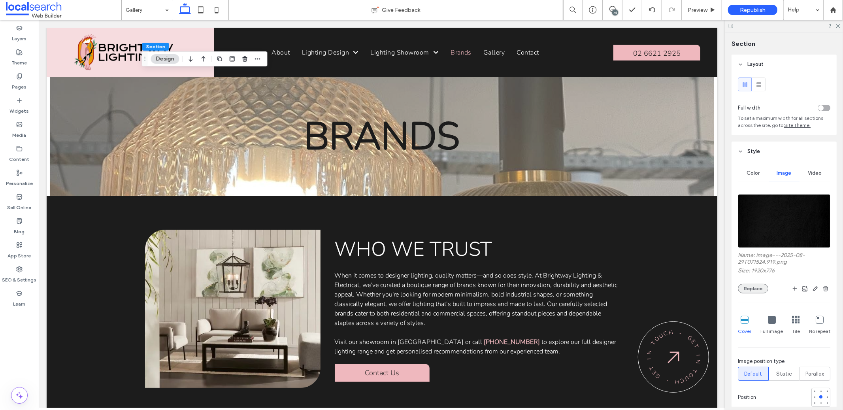
click at [760, 289] on button "Replace" at bounding box center [753, 288] width 30 height 9
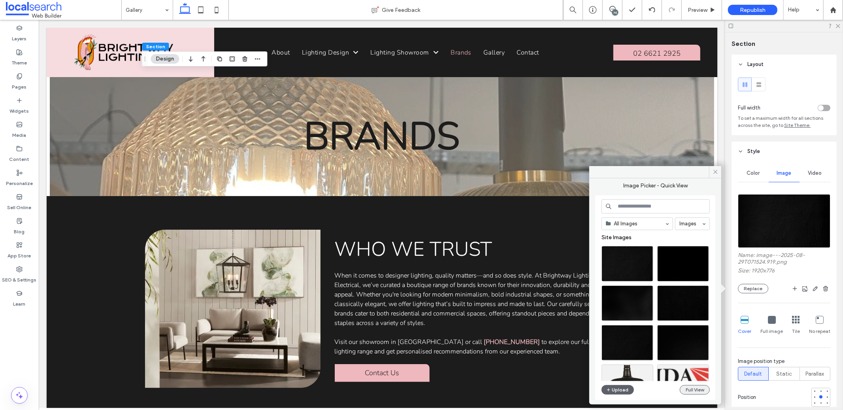
click at [684, 388] on button "Full View" at bounding box center [695, 389] width 30 height 9
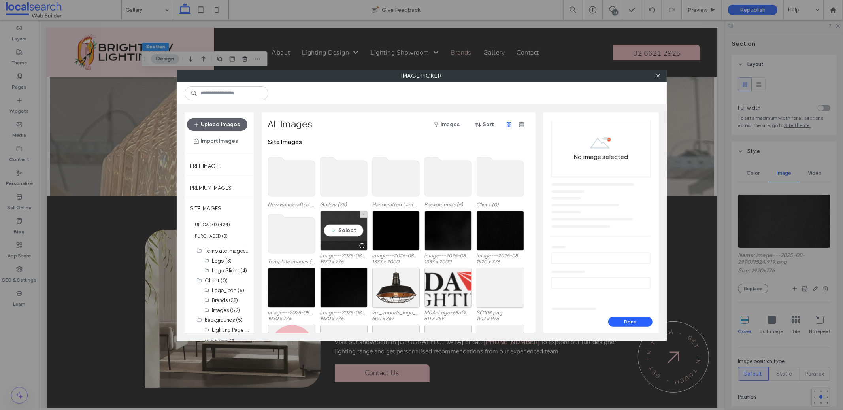
click at [343, 245] on div at bounding box center [343, 245] width 47 height 9
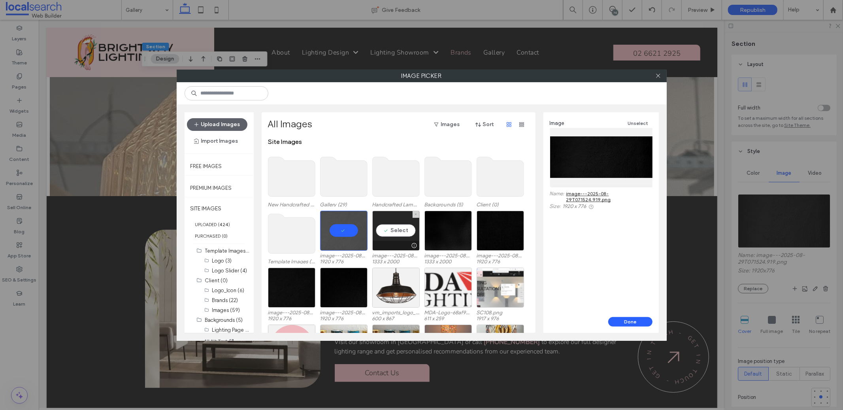
click at [394, 245] on div at bounding box center [396, 245] width 47 height 9
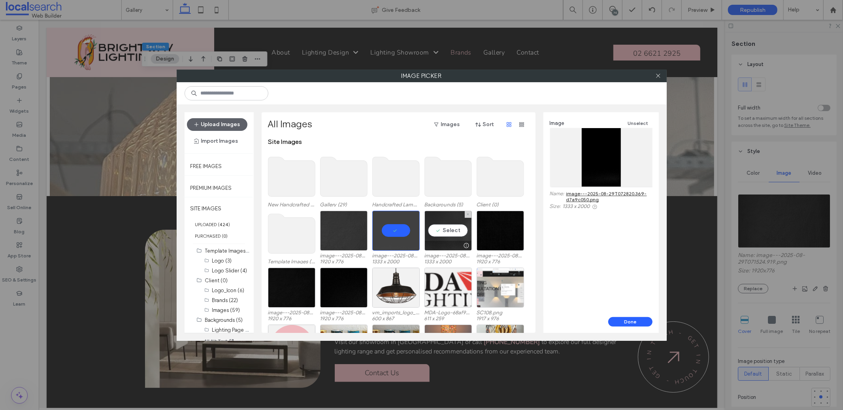
click at [440, 249] on div at bounding box center [448, 245] width 47 height 9
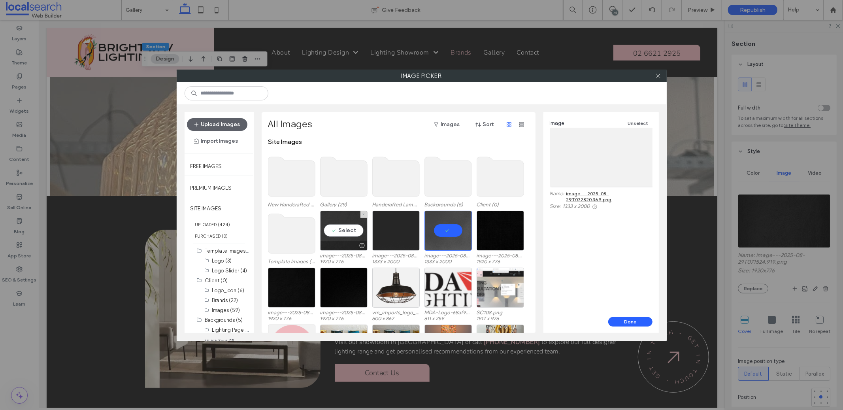
click at [349, 251] on div "Select image---2025-08-29T071524.919.png 1920 x 776" at bounding box center [343, 237] width 47 height 53
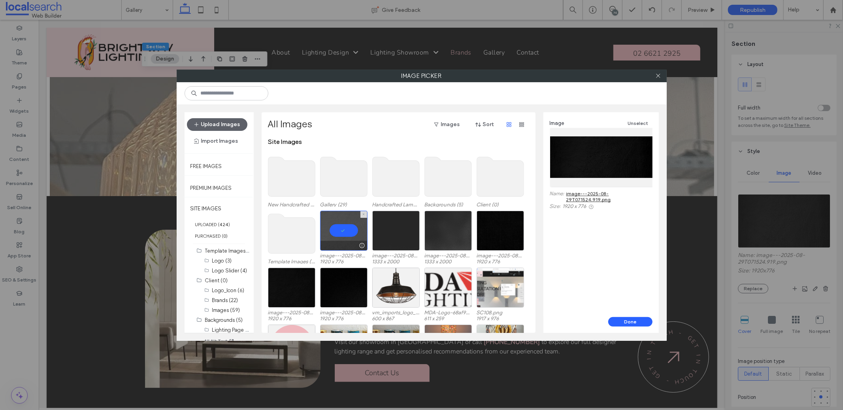
click at [349, 238] on div at bounding box center [343, 231] width 47 height 40
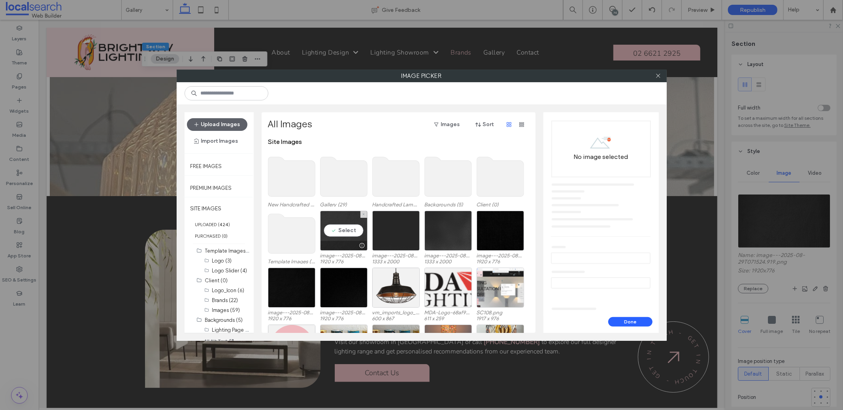
click at [347, 245] on div at bounding box center [343, 245] width 47 height 9
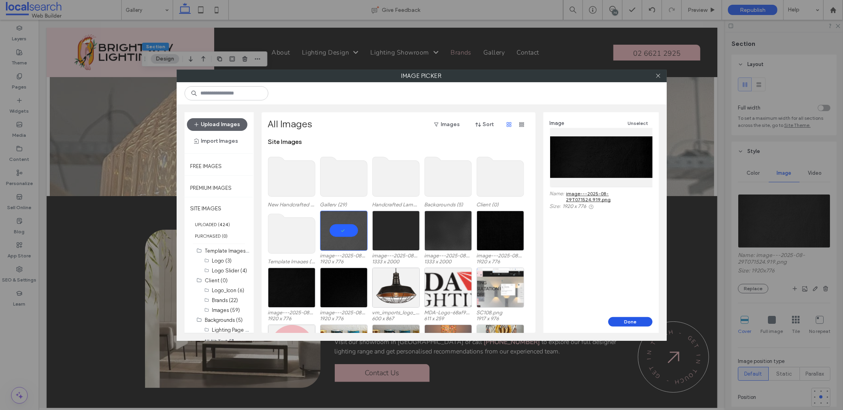
click at [622, 319] on button "Done" at bounding box center [630, 321] width 44 height 9
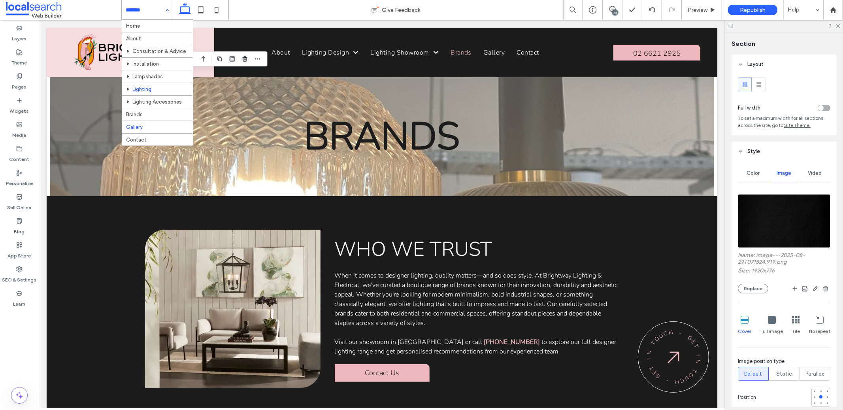
scroll to position [8, 0]
